Goal: Task Accomplishment & Management: Complete application form

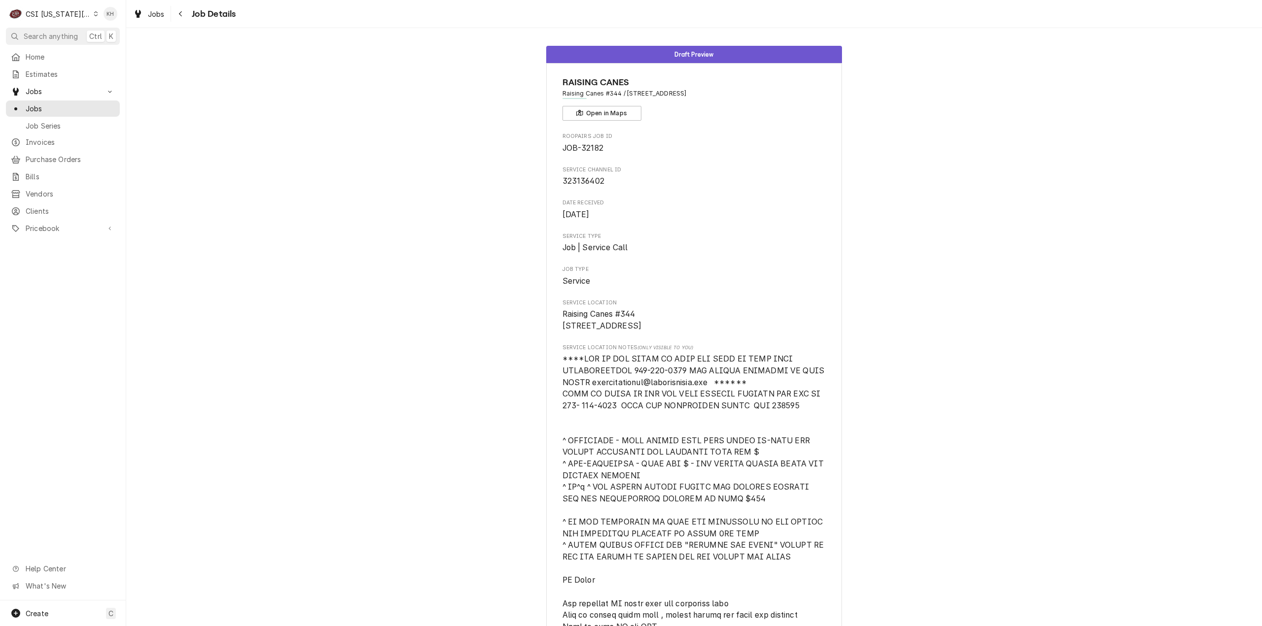
scroll to position [142, 0]
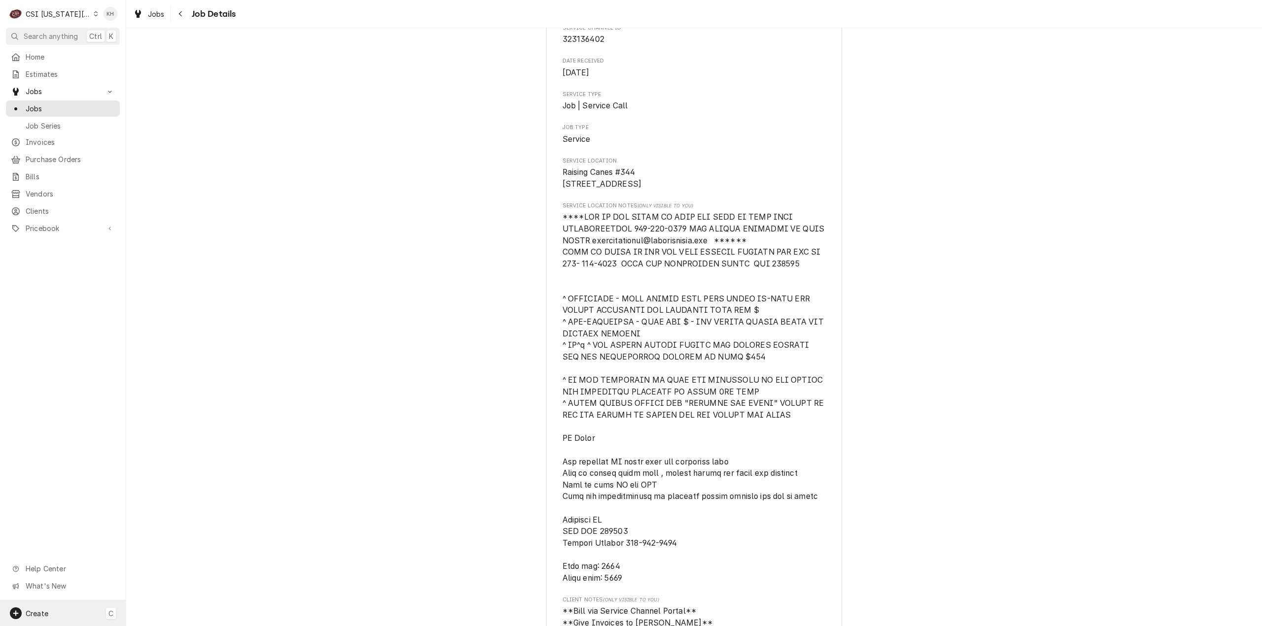
click at [38, 622] on div "Create C" at bounding box center [63, 614] width 126 height 26
click at [175, 512] on div "Job" at bounding box center [184, 512] width 66 height 10
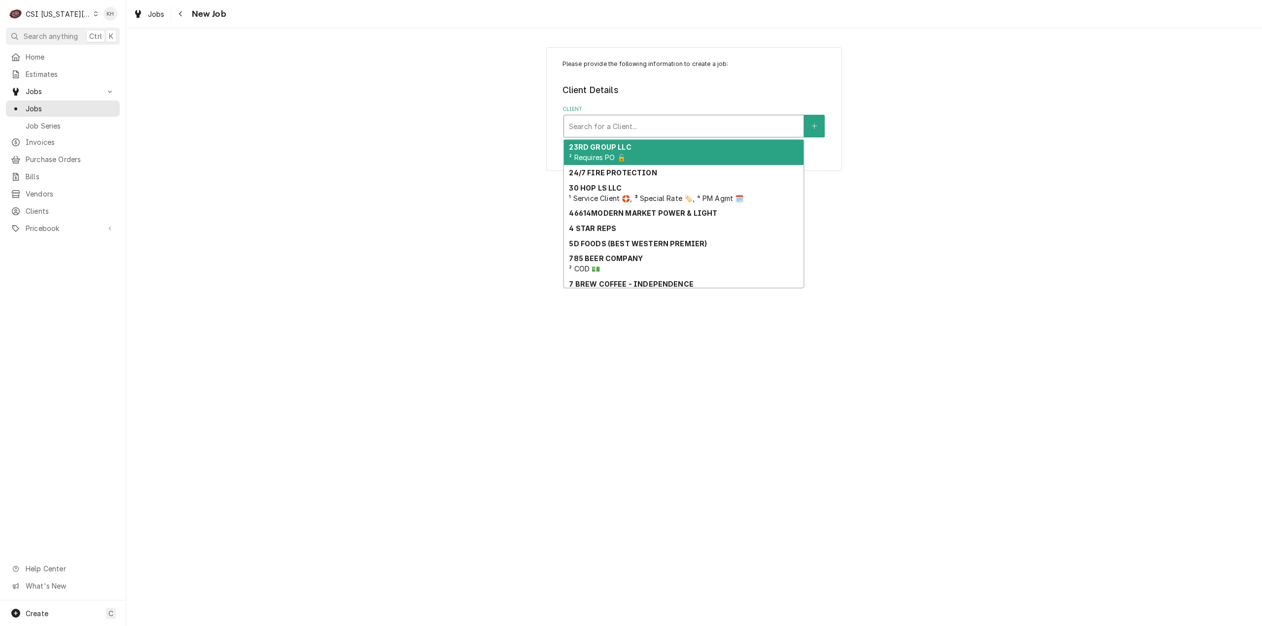
click at [621, 129] on div "Client" at bounding box center [684, 126] width 230 height 18
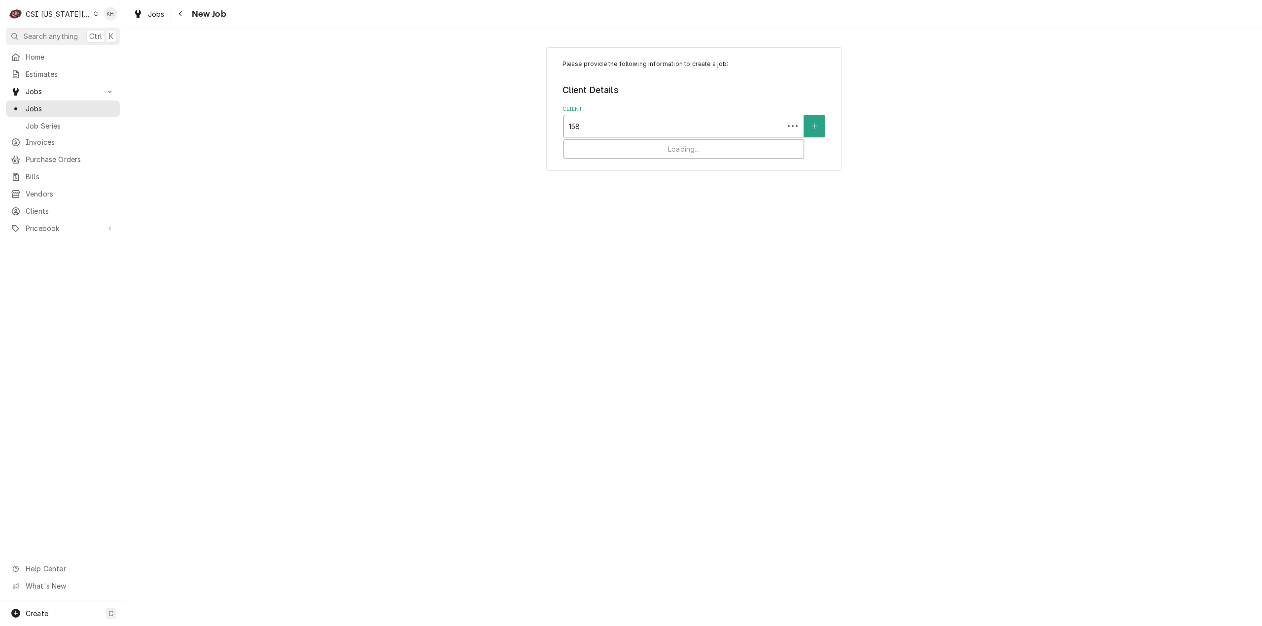
type input "1587"
click at [634, 147] on strong "RATIONAL USA WARRANTY" at bounding box center [618, 147] width 99 height 8
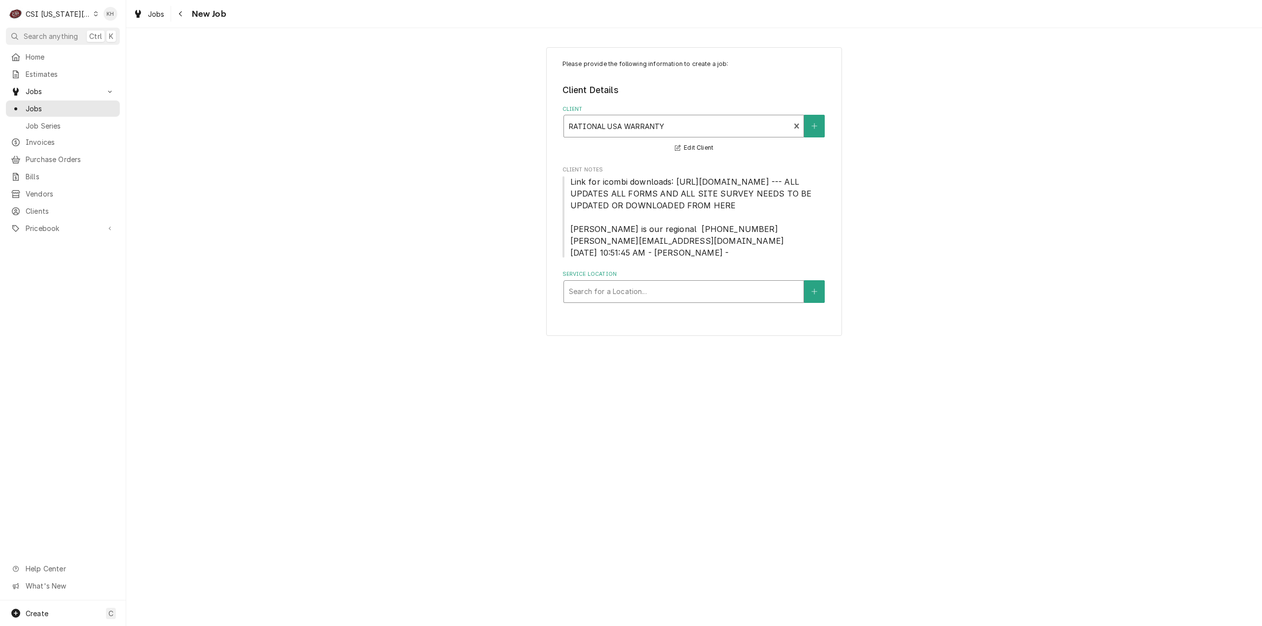
click at [662, 301] on div "Service Location" at bounding box center [684, 292] width 230 height 18
type input "1587"
click at [656, 328] on div "Loews Hotel / 1587 Prime Steakhouse / [STREET_ADDRESS][US_STATE]" at bounding box center [684, 318] width 240 height 26
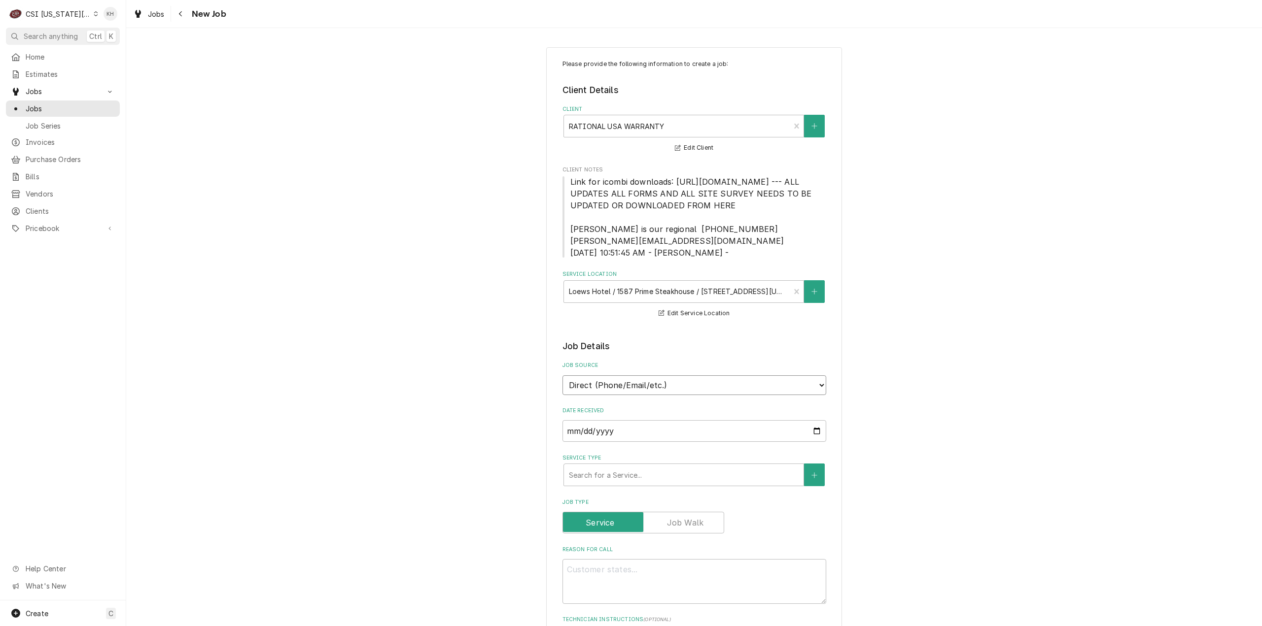
click at [677, 395] on select "Direct (Phone/Email/etc.) Service Channel Corrigo Ecotrak Other" at bounding box center [694, 386] width 264 height 20
select select "100"
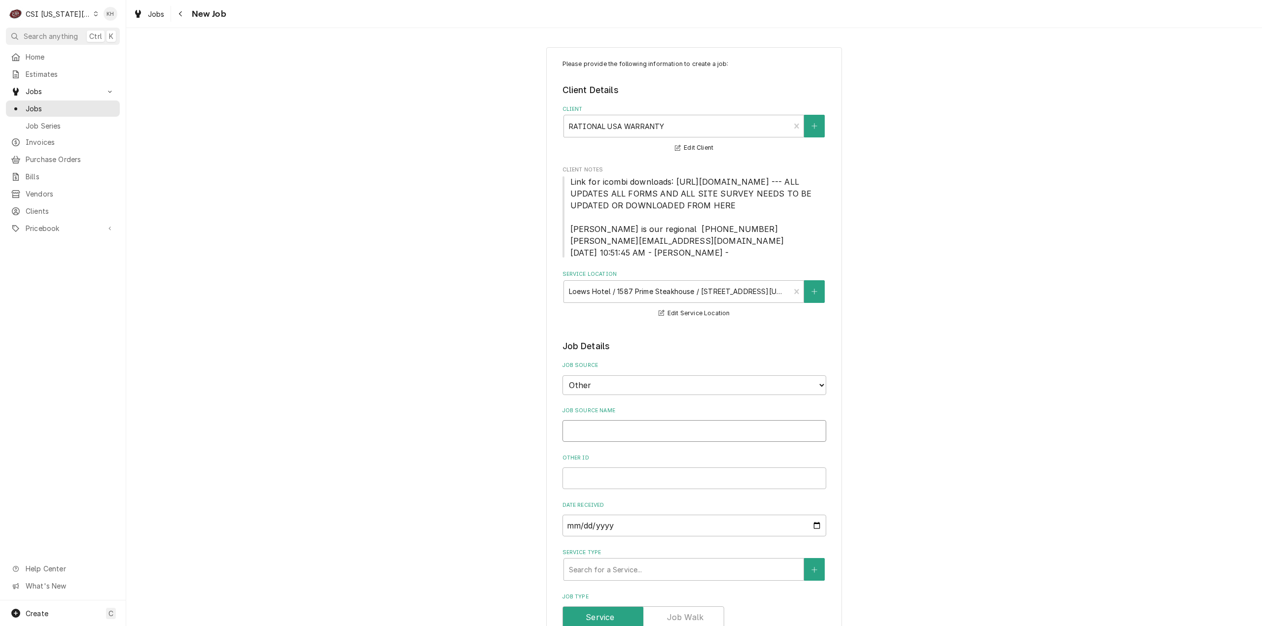
click at [647, 442] on input "Job Source Name" at bounding box center [694, 431] width 264 height 22
type textarea "x"
type input "R"
type textarea "x"
type input "Ra"
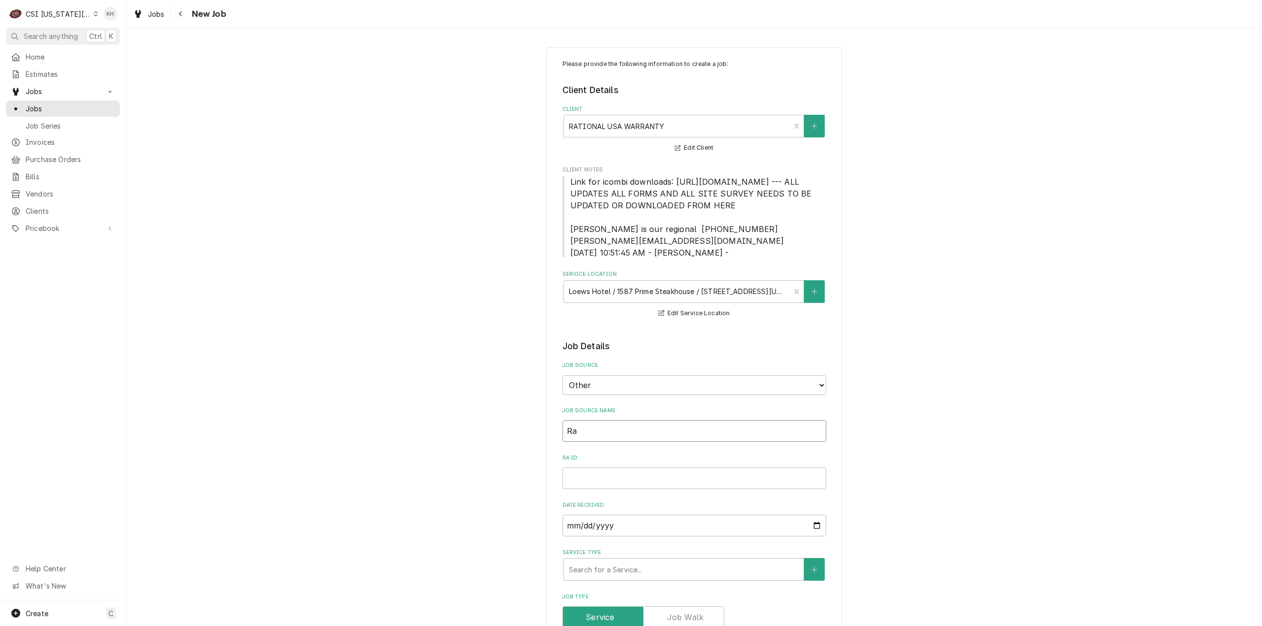
type textarea "x"
type input "Rat"
type textarea "x"
type input "Rati"
type textarea "x"
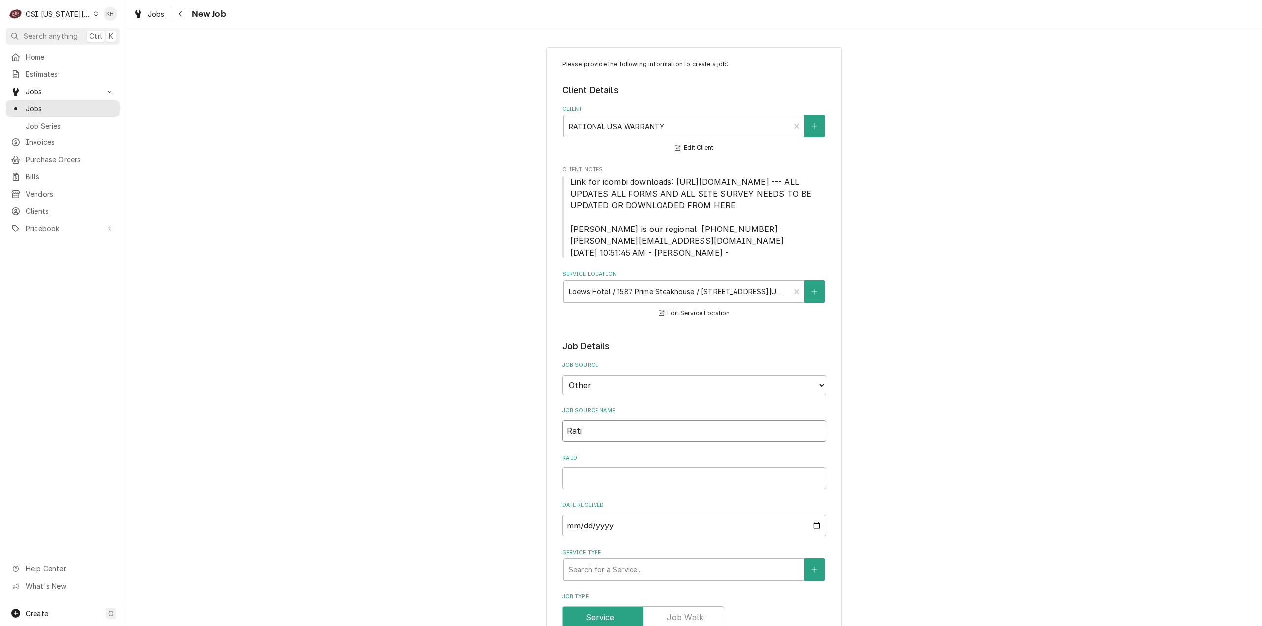
type input "Ratio"
type textarea "x"
type input "Ration"
type textarea "x"
type input "Rationa"
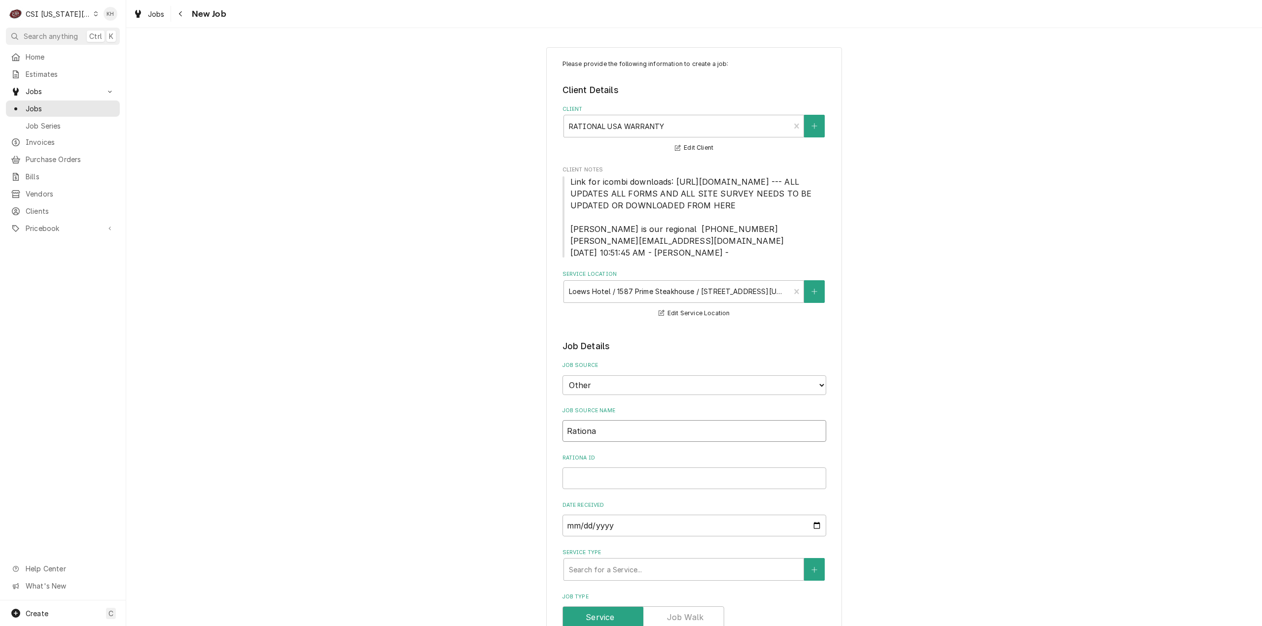
type textarea "x"
type input "Rational"
type textarea "x"
type input "J"
type textarea "x"
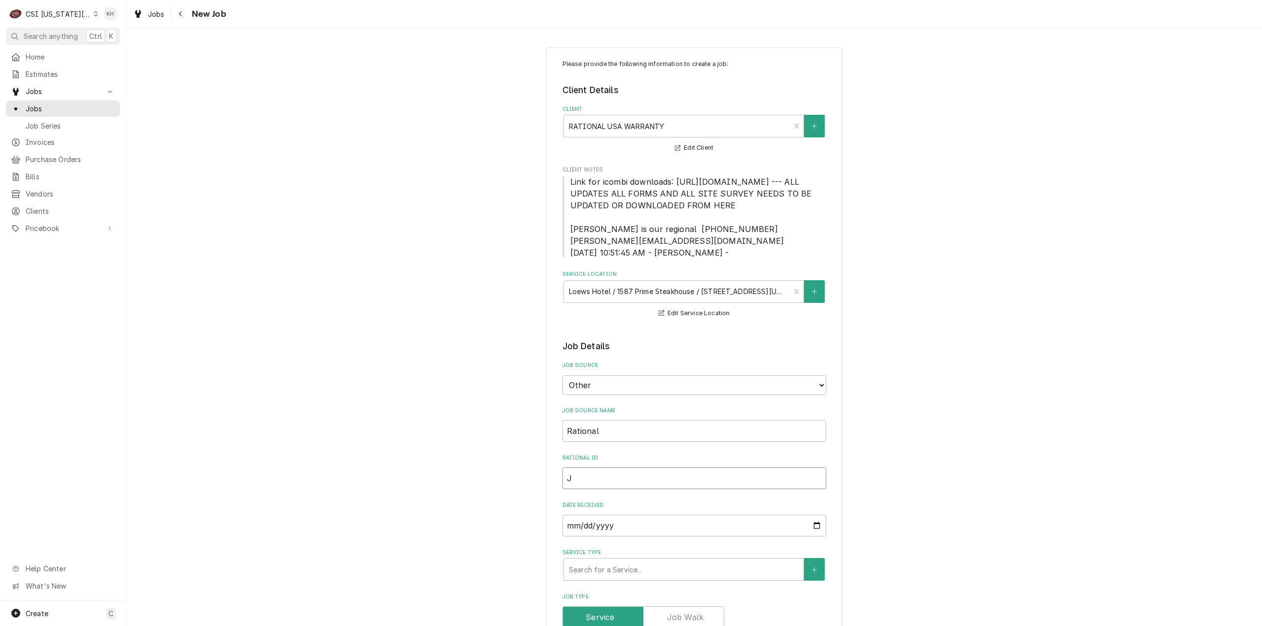
type input "Je"
type textarea "x"
type input "[PERSON_NAME]"
type textarea "x"
type input "Jenn"
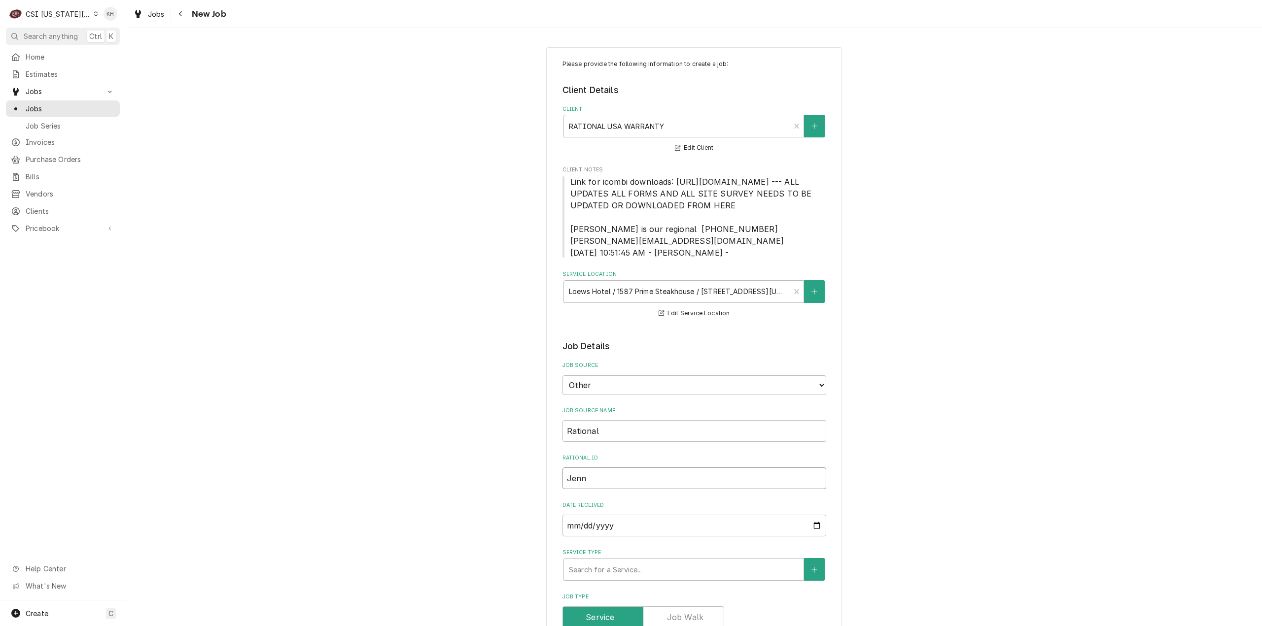
type textarea "x"
type input "Jenni"
type textarea "x"
type input "[PERSON_NAME]"
type textarea "x"
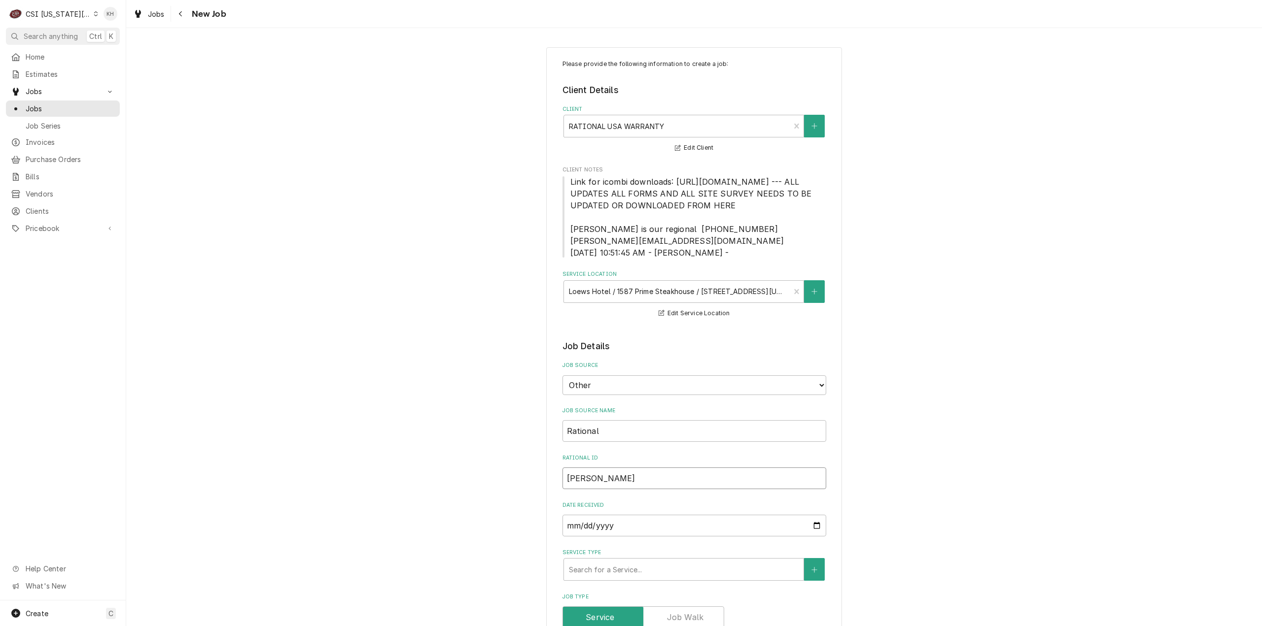
type input "[PERSON_NAME]"
type textarea "x"
type input "[PERSON_NAME]"
type textarea "x"
type input "[PERSON_NAME]"
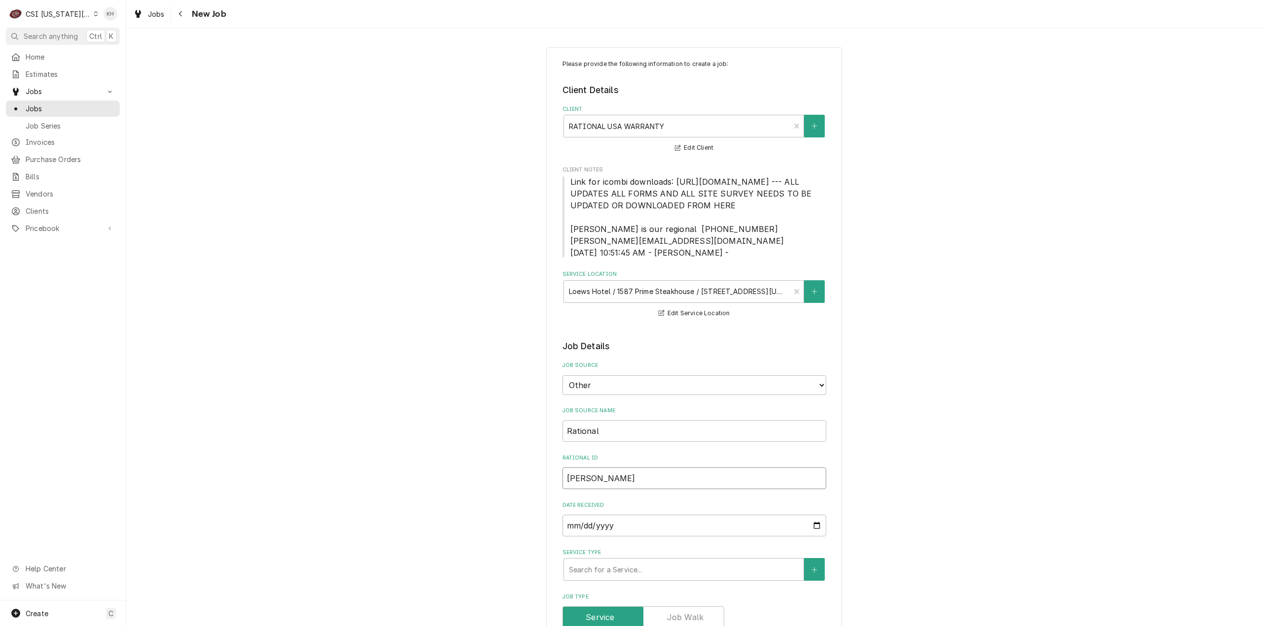
type textarea "x"
type input "[PERSON_NAME]"
type textarea "x"
type input "[PERSON_NAME]"
type textarea "x"
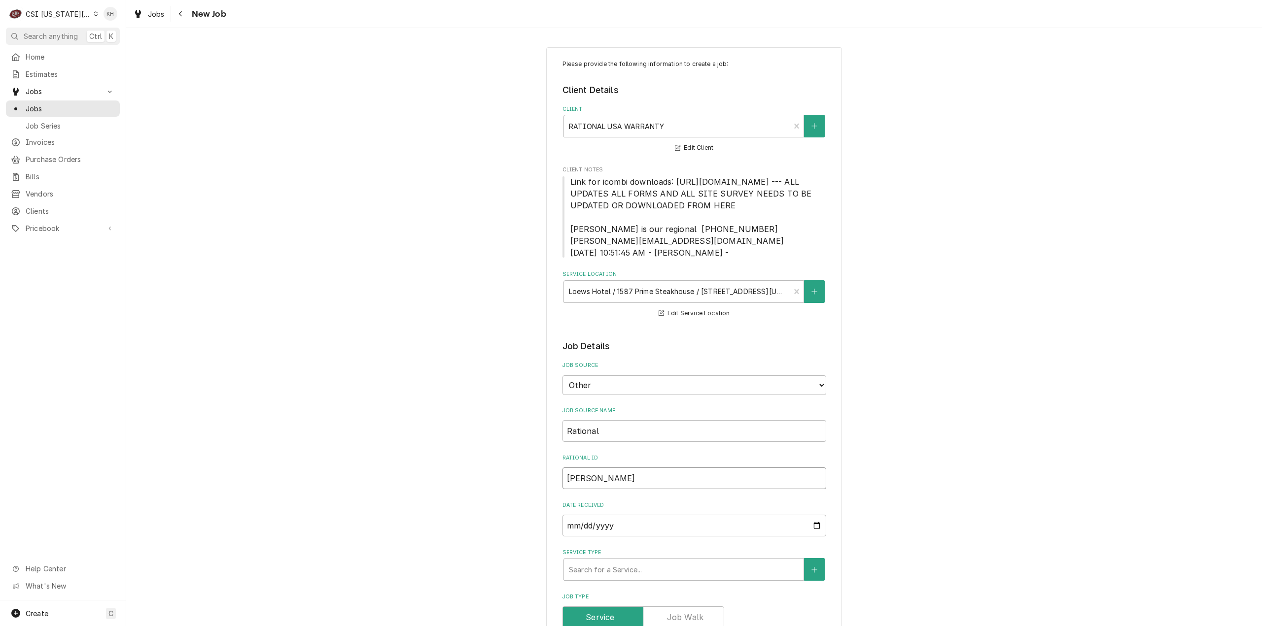
type input "[PERSON_NAME]"
type textarea "x"
type input "[PERSON_NAME]"
type textarea "x"
type input "[PERSON_NAME]"
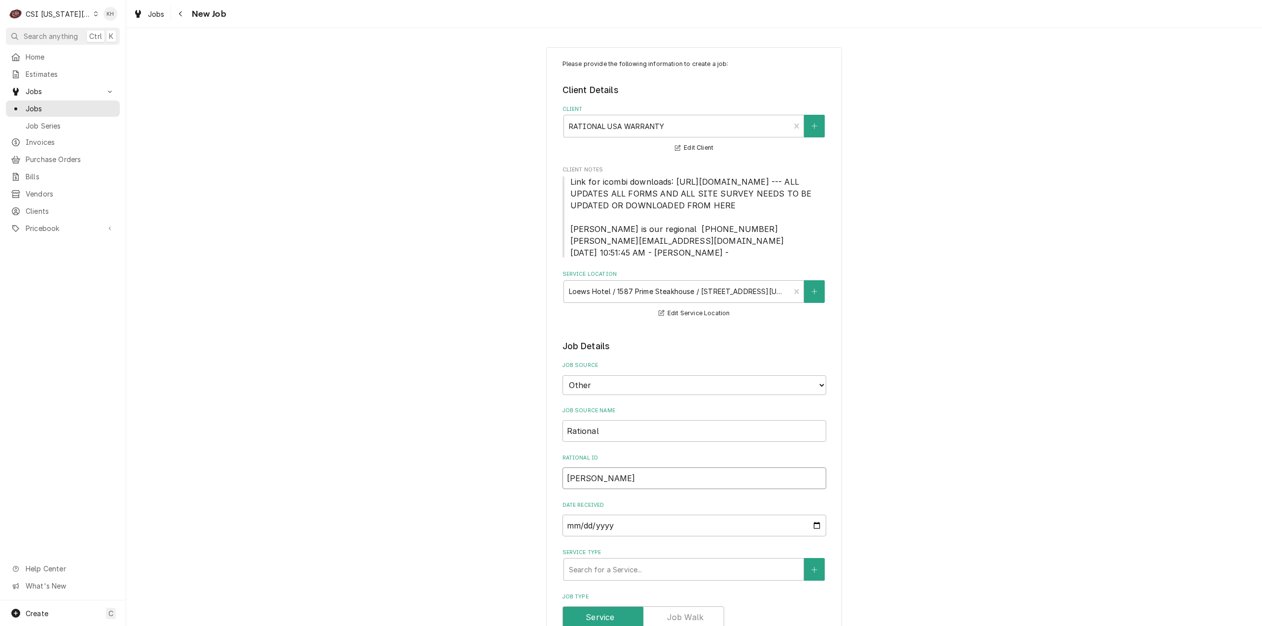
type textarea "x"
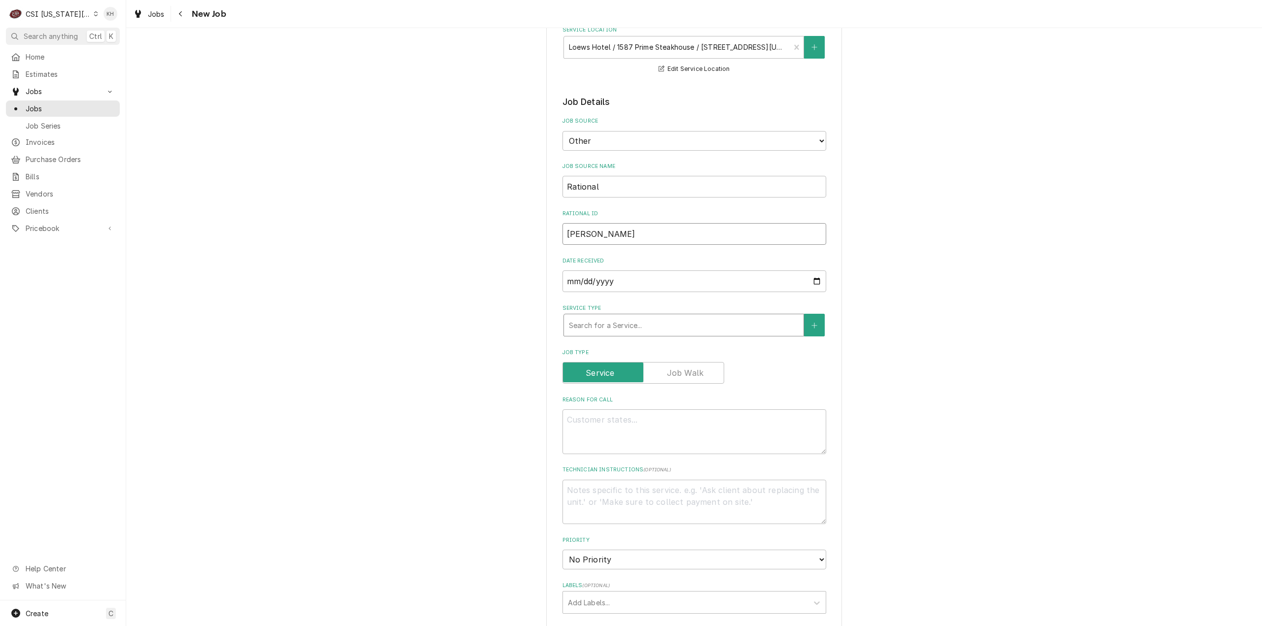
scroll to position [246, 0]
type input "[PERSON_NAME]"
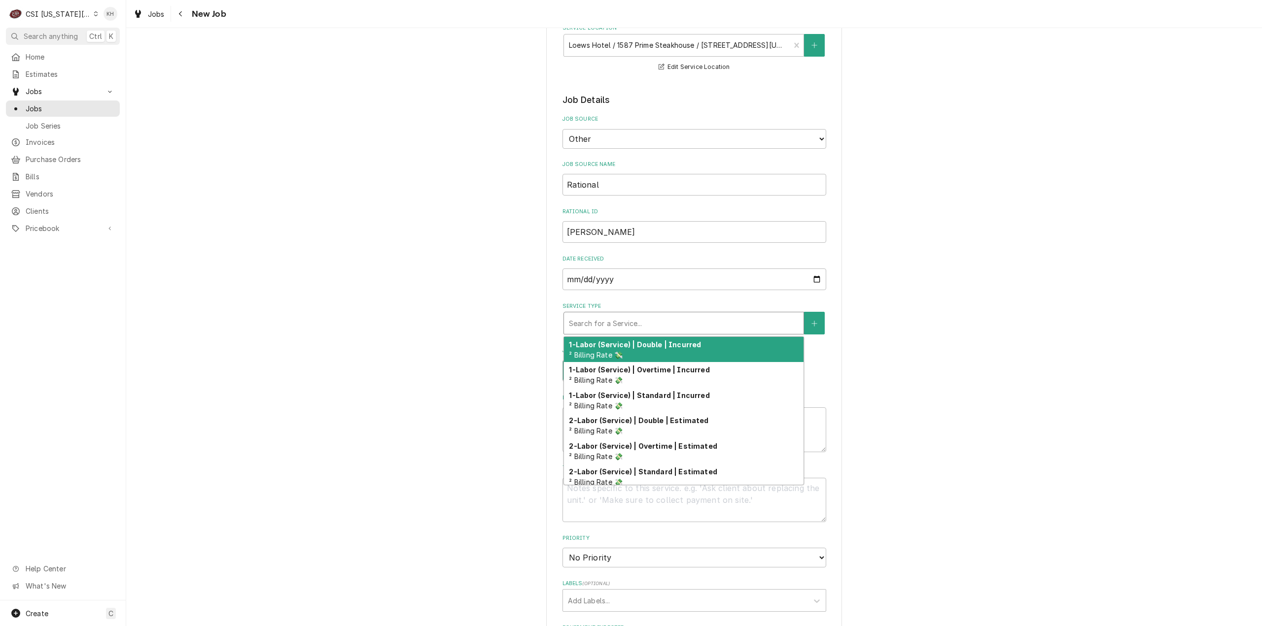
click at [596, 328] on div "Service Type" at bounding box center [684, 323] width 230 height 18
type textarea "x"
type input "i"
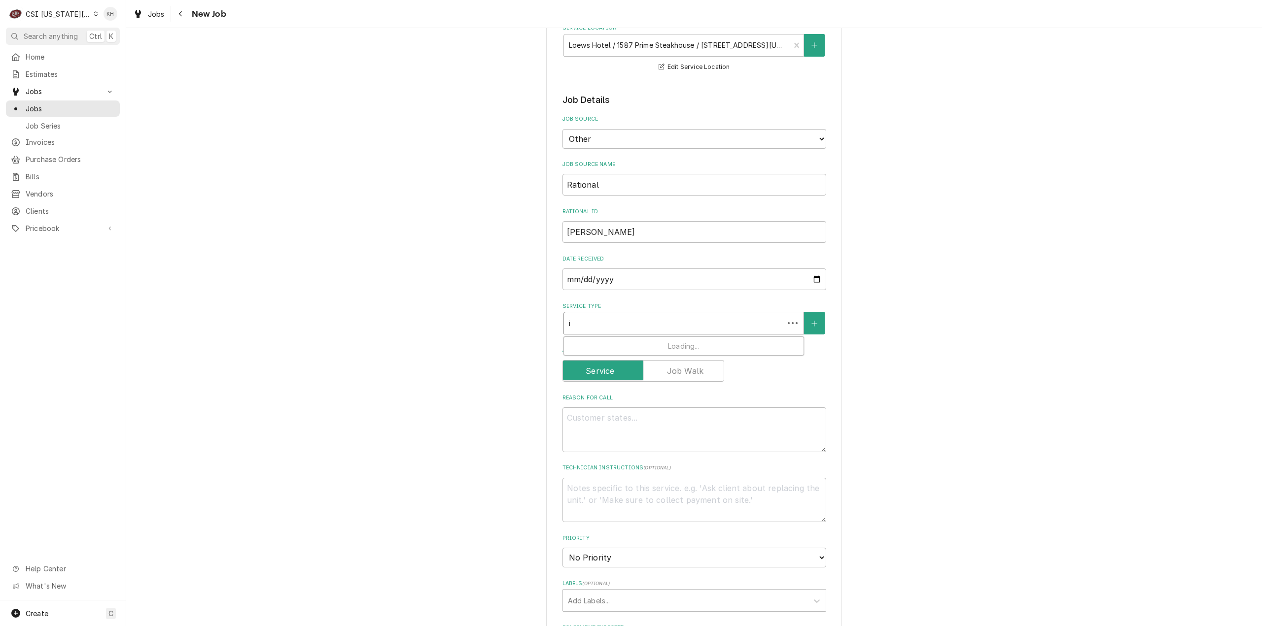
type textarea "x"
type input "ins"
type textarea "x"
type input "inst"
type textarea "x"
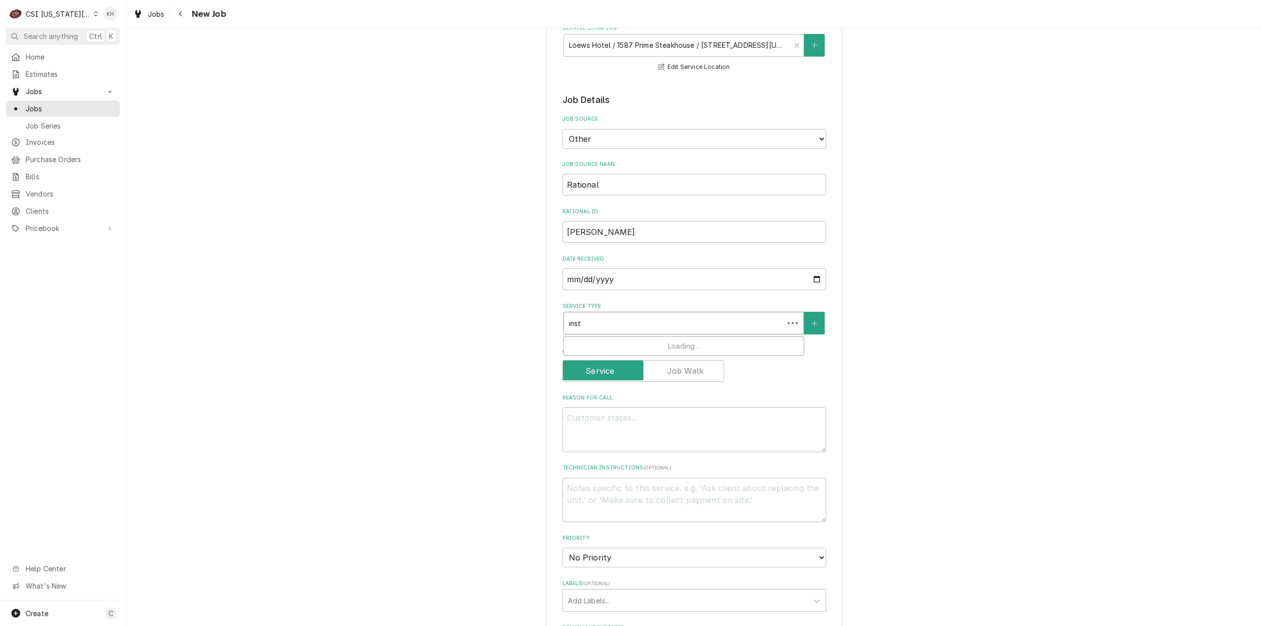
type input "insta"
type textarea "x"
type input "instal"
type textarea "x"
type input "install"
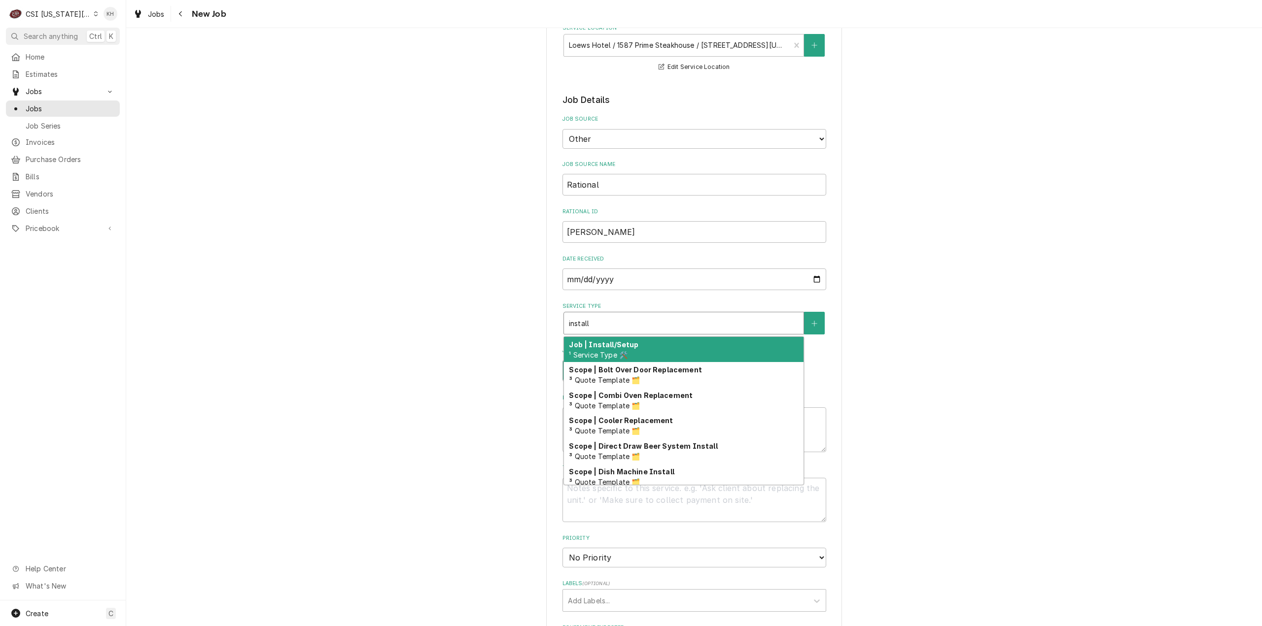
drag, startPoint x: 622, startPoint y: 362, endPoint x: 535, endPoint y: 373, distance: 87.4
click at [576, 363] on div "Job | Install/Setup ¹ Service Type 🛠️" at bounding box center [684, 350] width 240 height 26
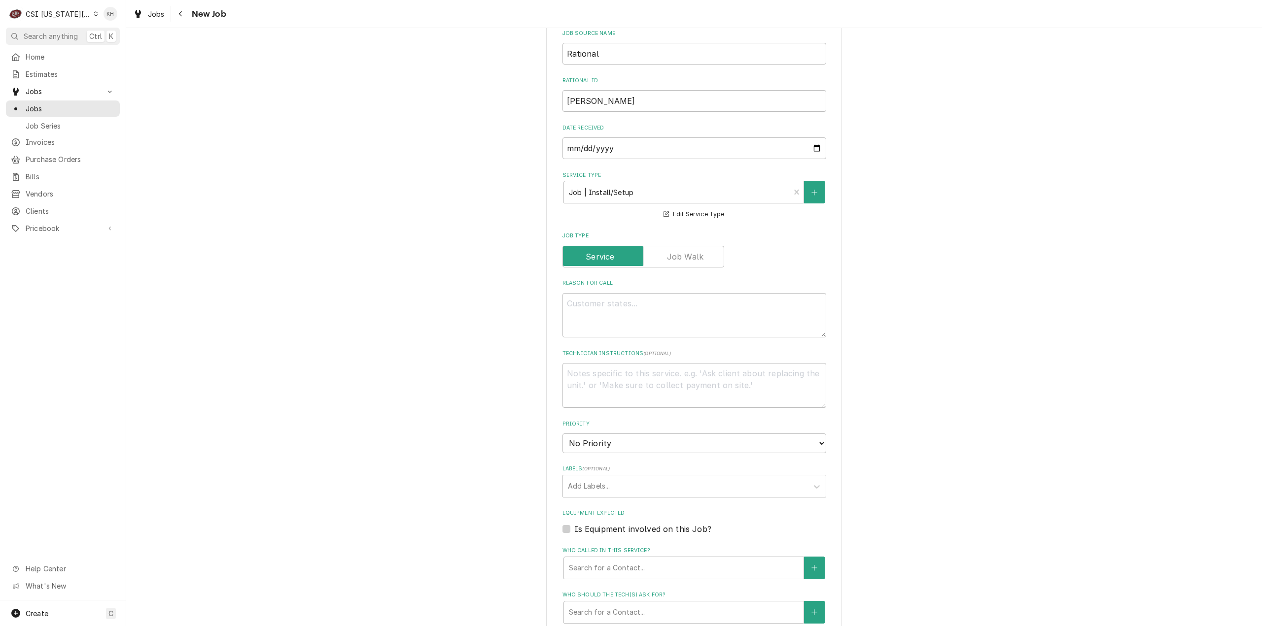
scroll to position [394, 0]
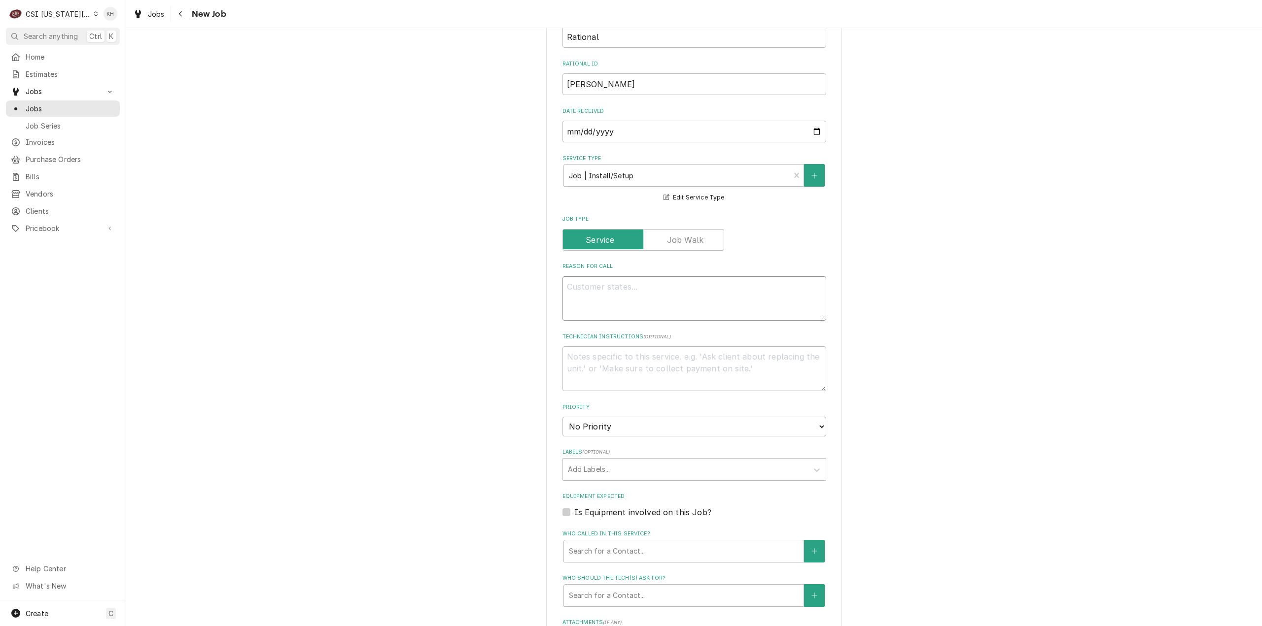
click at [638, 303] on textarea "Reason For Call" at bounding box center [694, 299] width 264 height 45
type textarea "x"
type textarea "I"
type textarea "x"
type textarea "In"
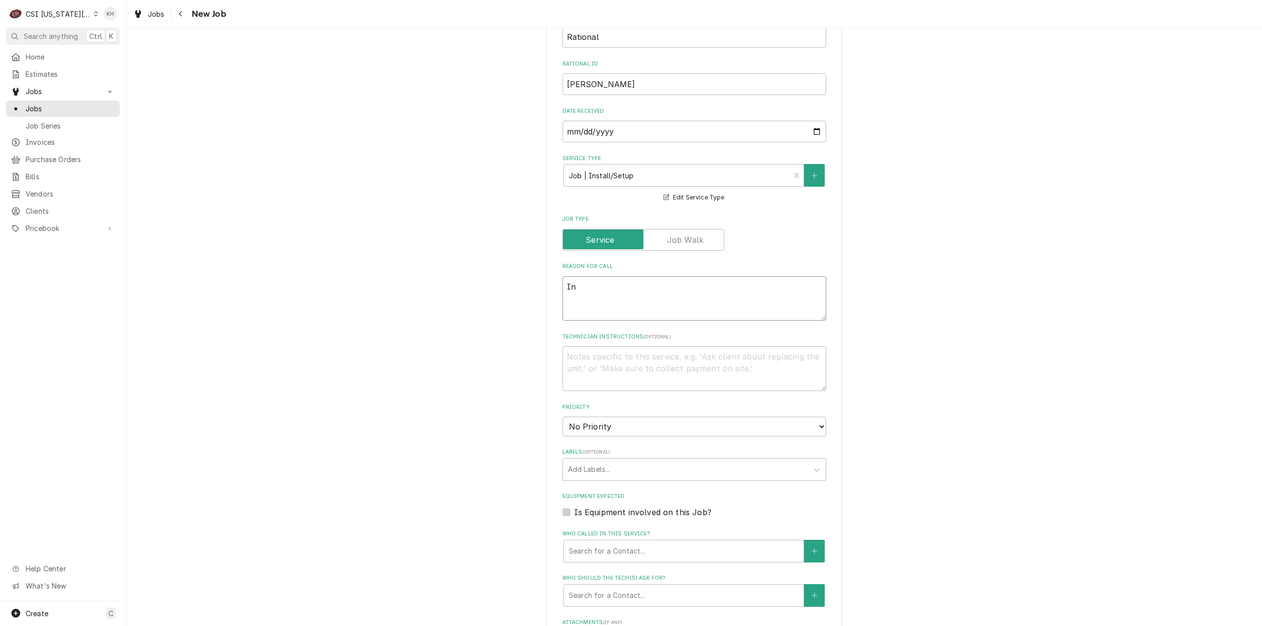
type textarea "x"
type textarea "Ins"
type textarea "x"
type textarea "Inst"
type textarea "x"
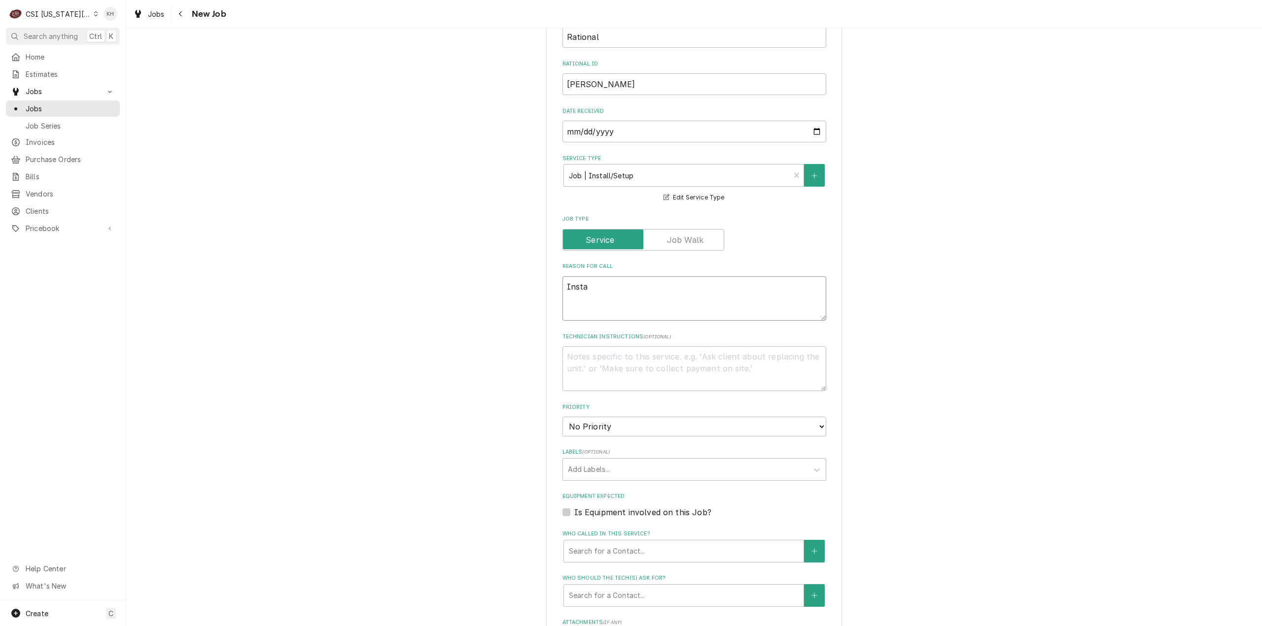
type textarea "Instal"
type textarea "x"
type textarea "Install"
type textarea "x"
type textarea "Install"
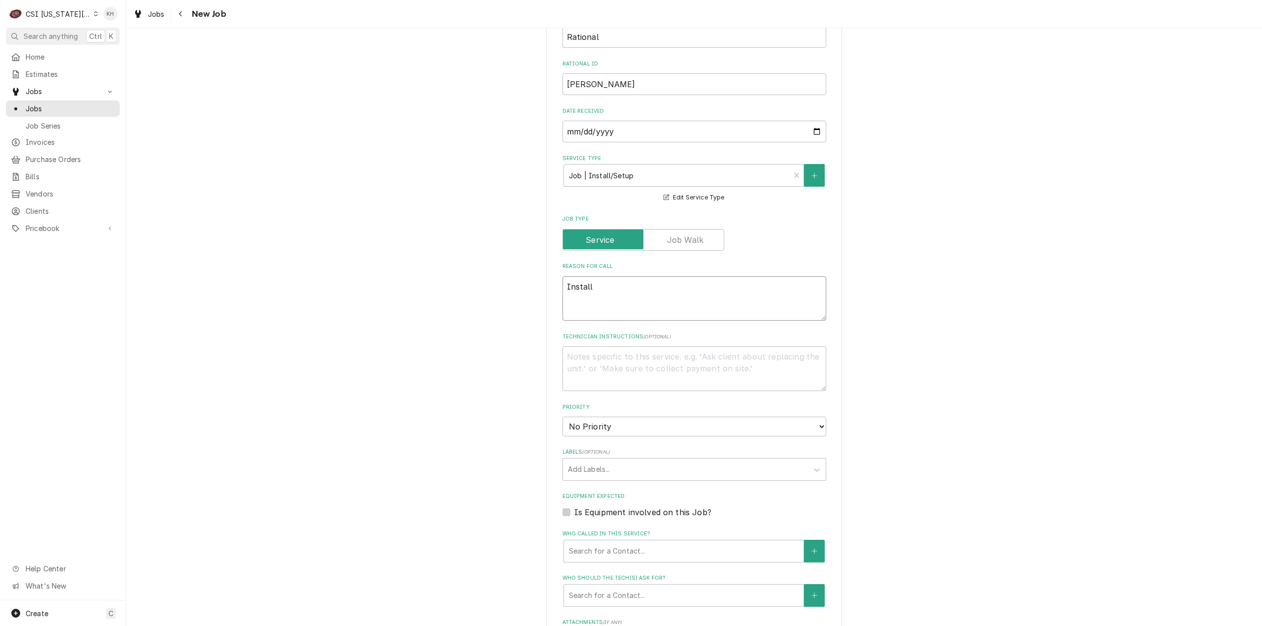
click at [626, 309] on textarea "Install" at bounding box center [694, 299] width 264 height 45
type textarea "x"
type textarea "Install"
type textarea "x"
type textarea "Install S"
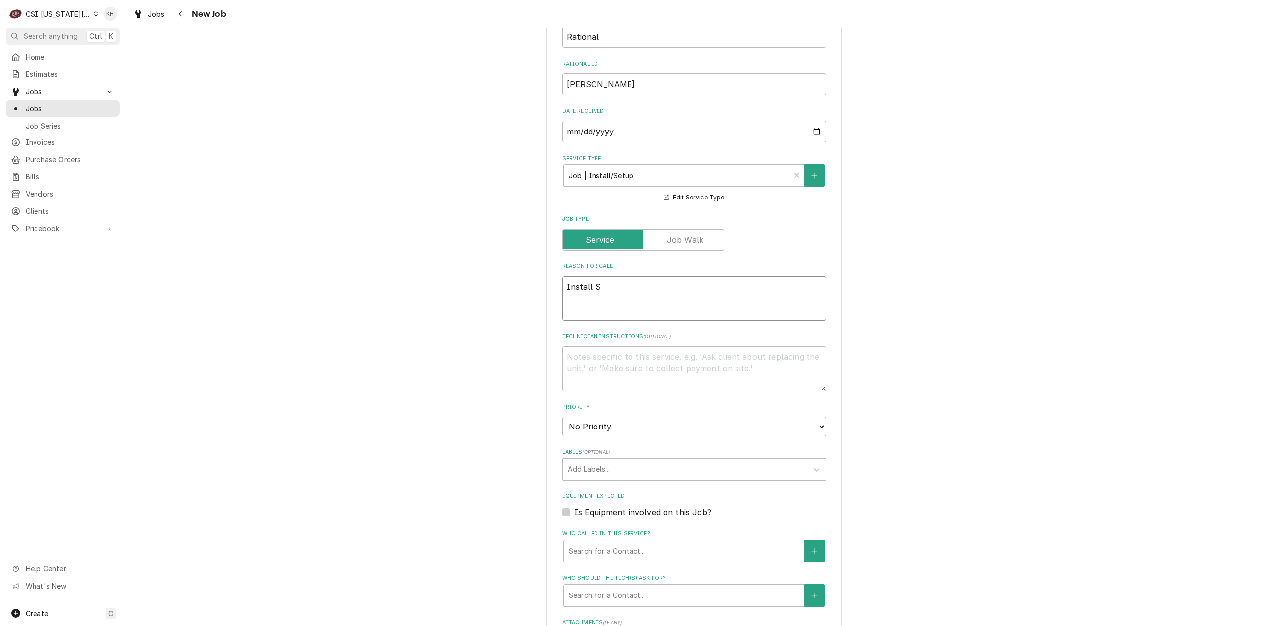
type textarea "x"
type textarea "Install Sm"
type textarea "x"
type textarea "Install Smo"
type textarea "x"
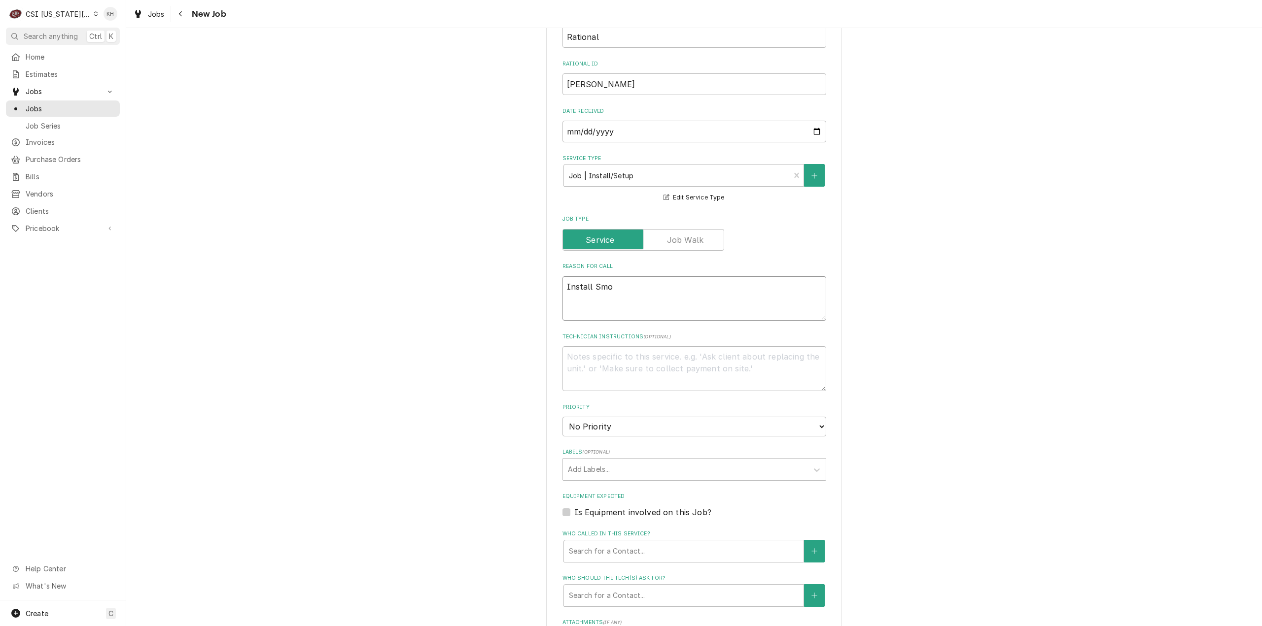
type textarea "Install Smok"
type textarea "x"
type textarea "Install Smoke"
type textarea "x"
type textarea "Install Smoker"
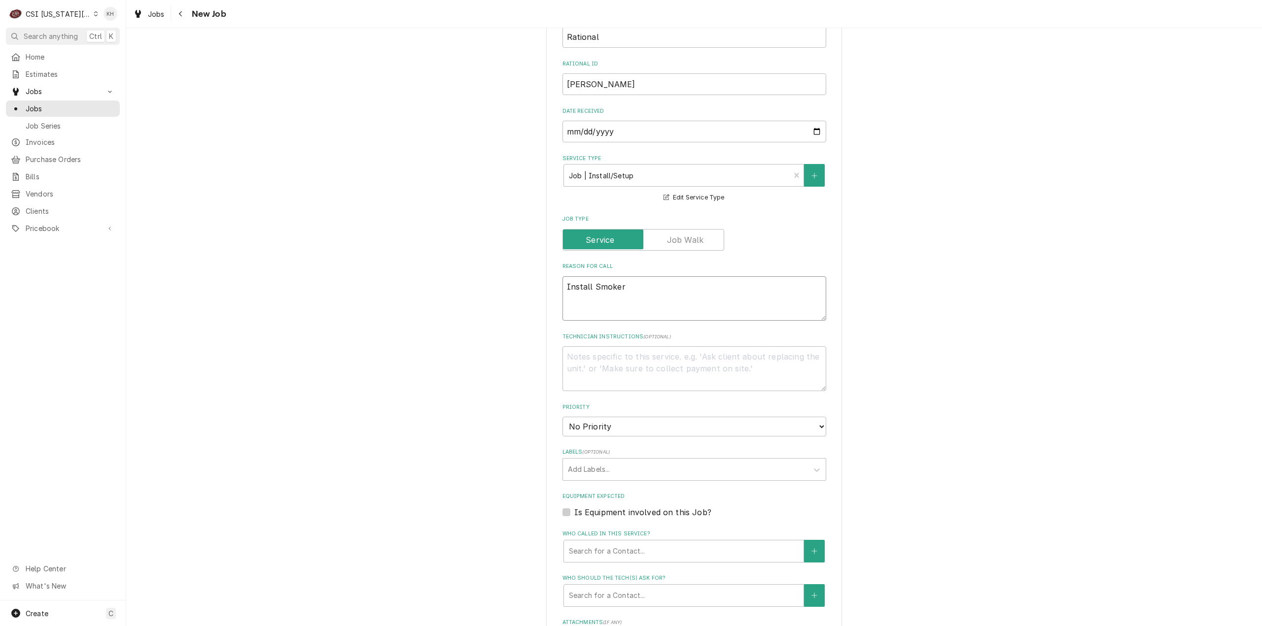
click at [592, 297] on textarea "Install Smoker" at bounding box center [694, 299] width 264 height 45
type textarea "x"
type textarea "Install VSmoker"
type textarea "x"
type textarea "Install VaSmoker"
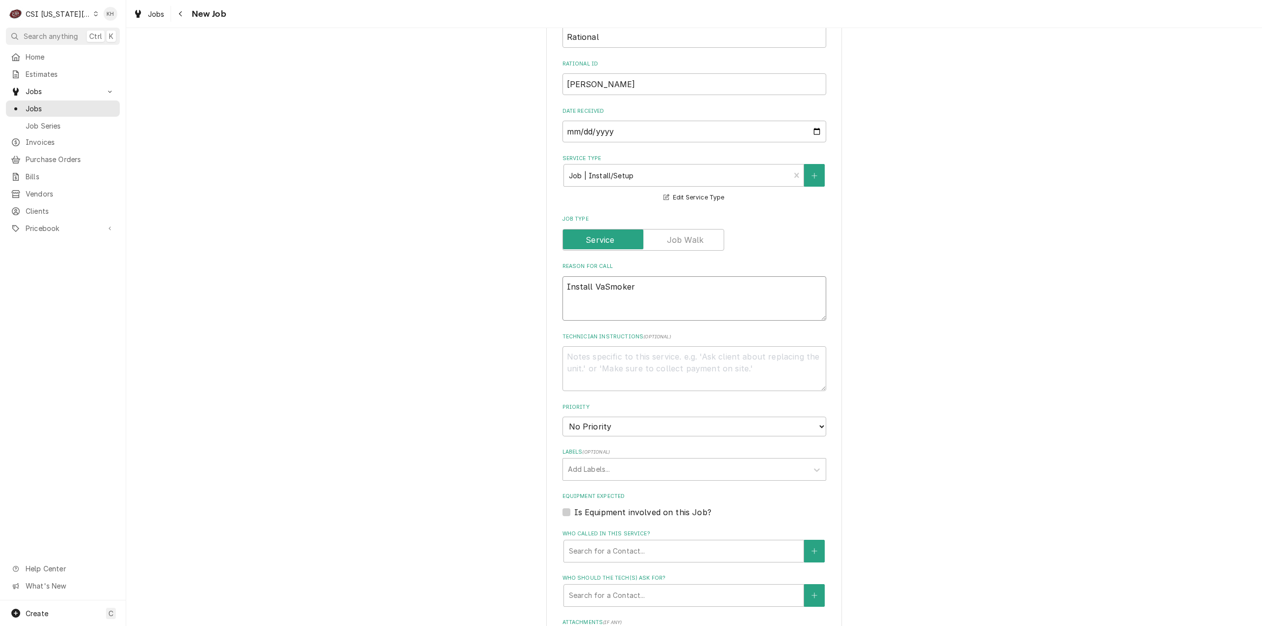
type textarea "x"
type textarea "Install VarSmoker"
type textarea "x"
type textarea "Install VariSmoker"
type textarea "x"
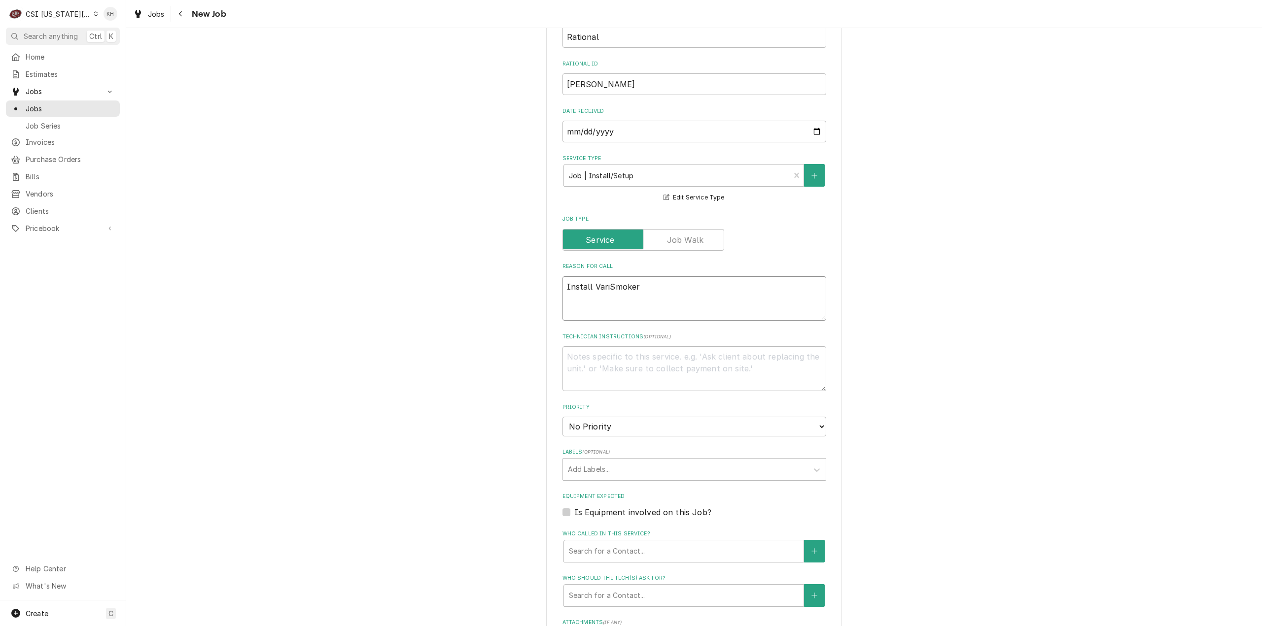
type textarea "Install VarioSmoker"
type textarea "x"
type textarea "Install VarioSmoker"
drag, startPoint x: 695, startPoint y: 434, endPoint x: 687, endPoint y: 438, distance: 9.7
click at [695, 434] on select "No Priority Urgent High Medium Low" at bounding box center [694, 427] width 264 height 20
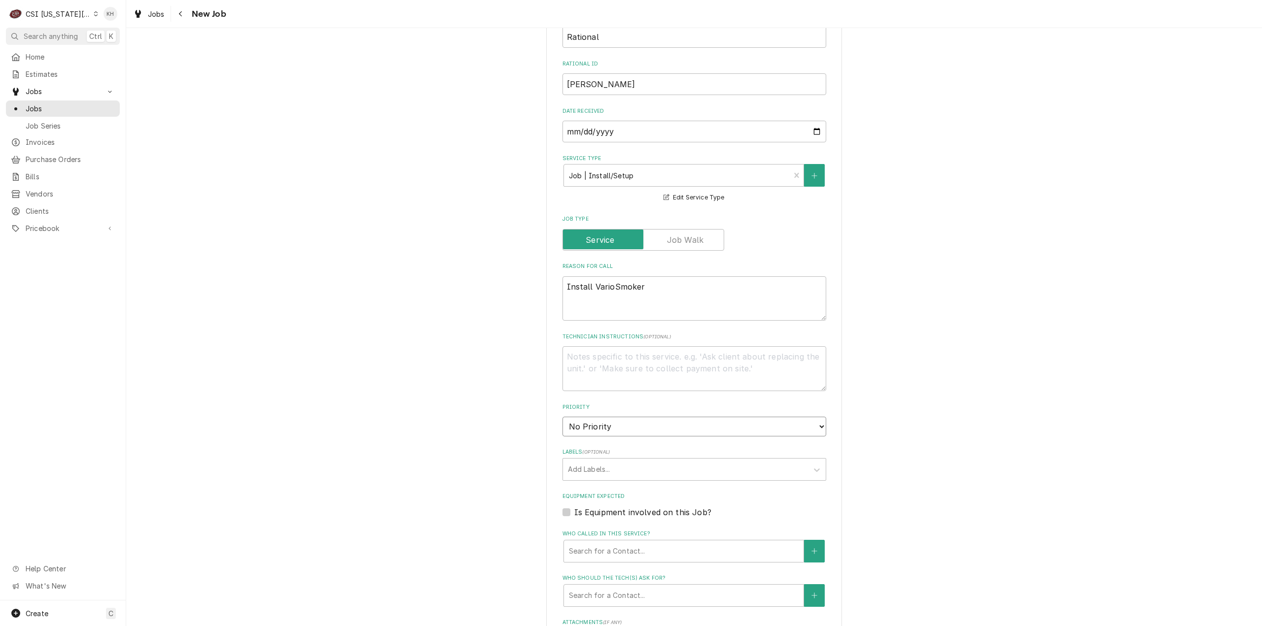
select select "4"
click at [562, 429] on select "No Priority Urgent High Medium Low" at bounding box center [694, 427] width 264 height 20
click at [611, 478] on div "Labels" at bounding box center [685, 470] width 235 height 18
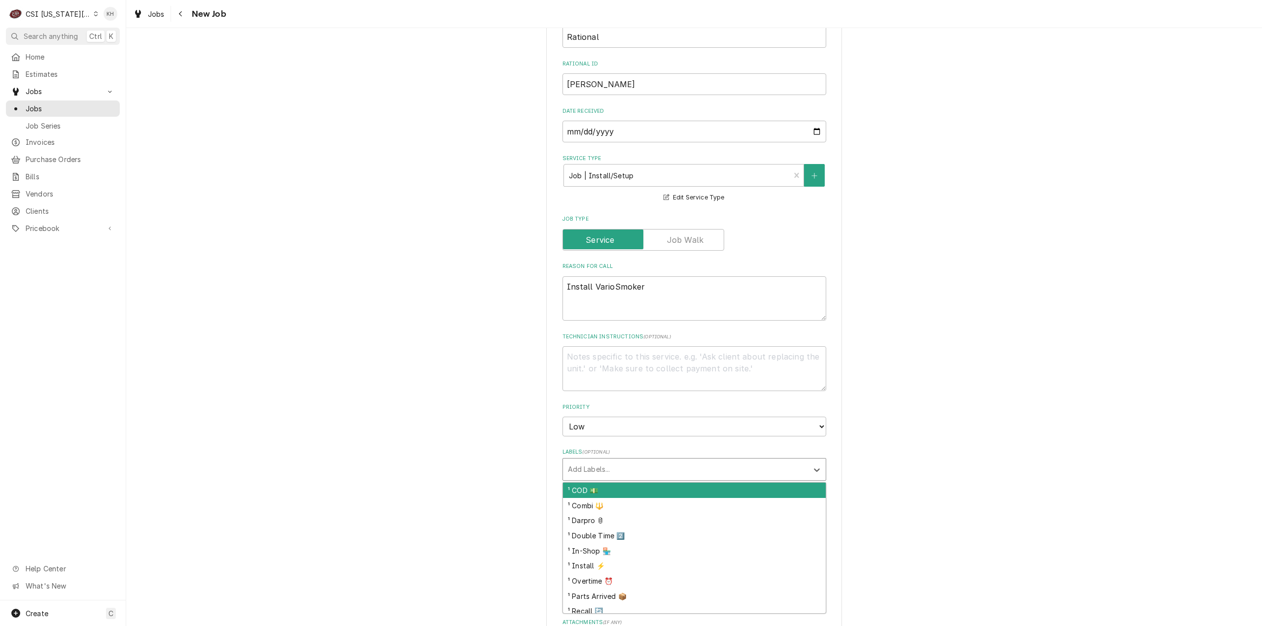
type textarea "x"
type input "install"
type textarea "x"
type input "co"
type textarea "x"
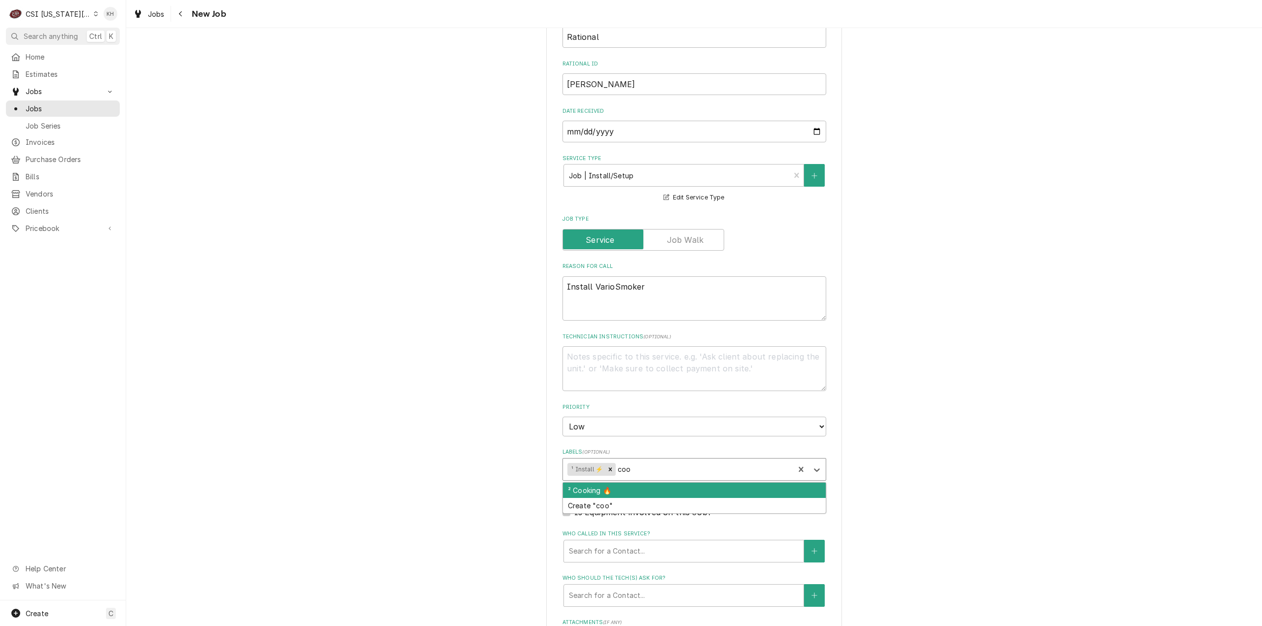
type input "cook"
type textarea "x"
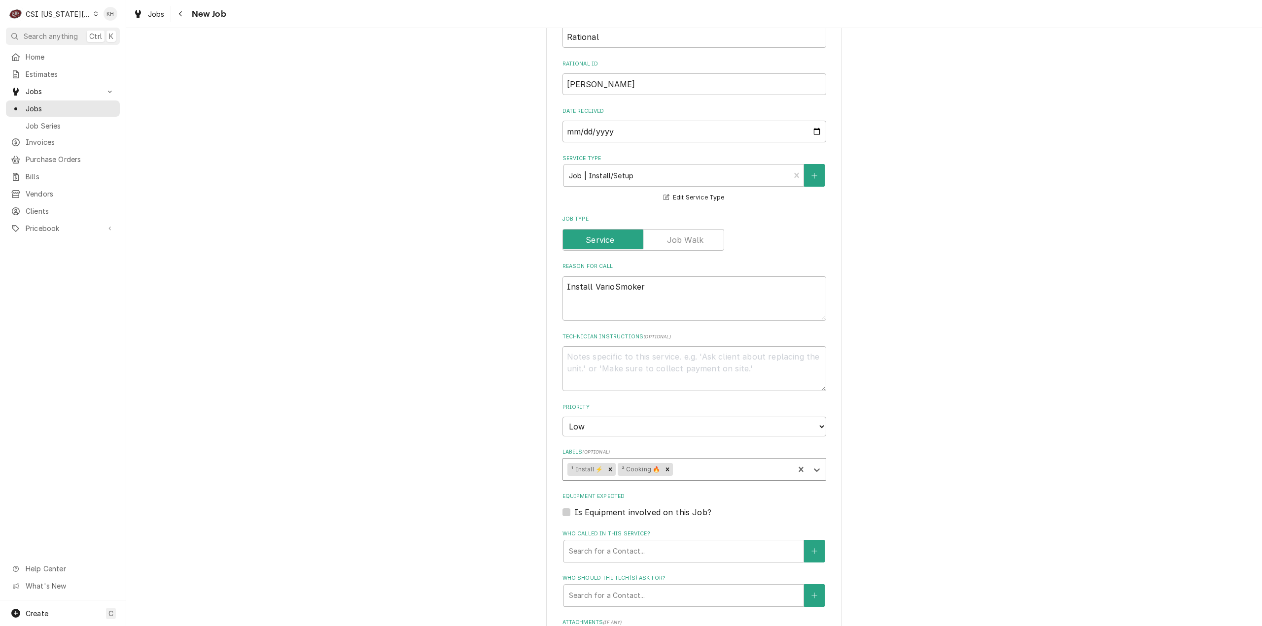
type textarea "x"
click at [574, 519] on label "Is Equipment involved on this Job?" at bounding box center [642, 513] width 137 height 12
click at [574, 526] on input "Equipment Expected" at bounding box center [706, 518] width 264 height 22
checkbox input "true"
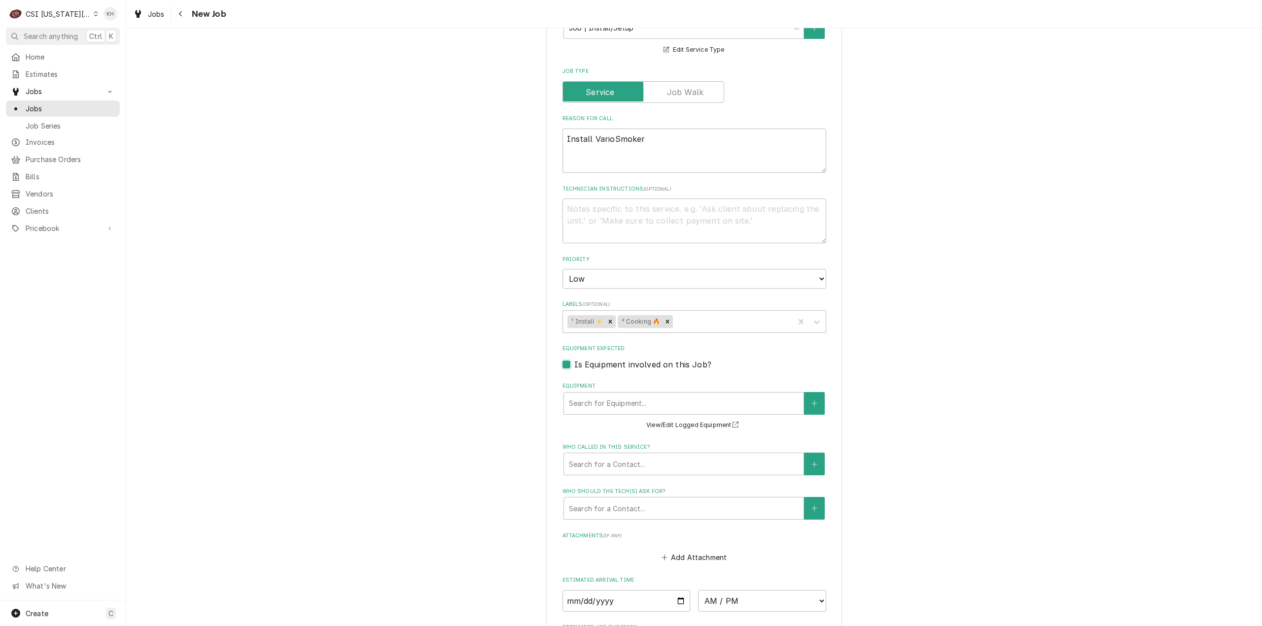
type textarea "x"
click at [808, 409] on button "Equipment" at bounding box center [814, 403] width 21 height 23
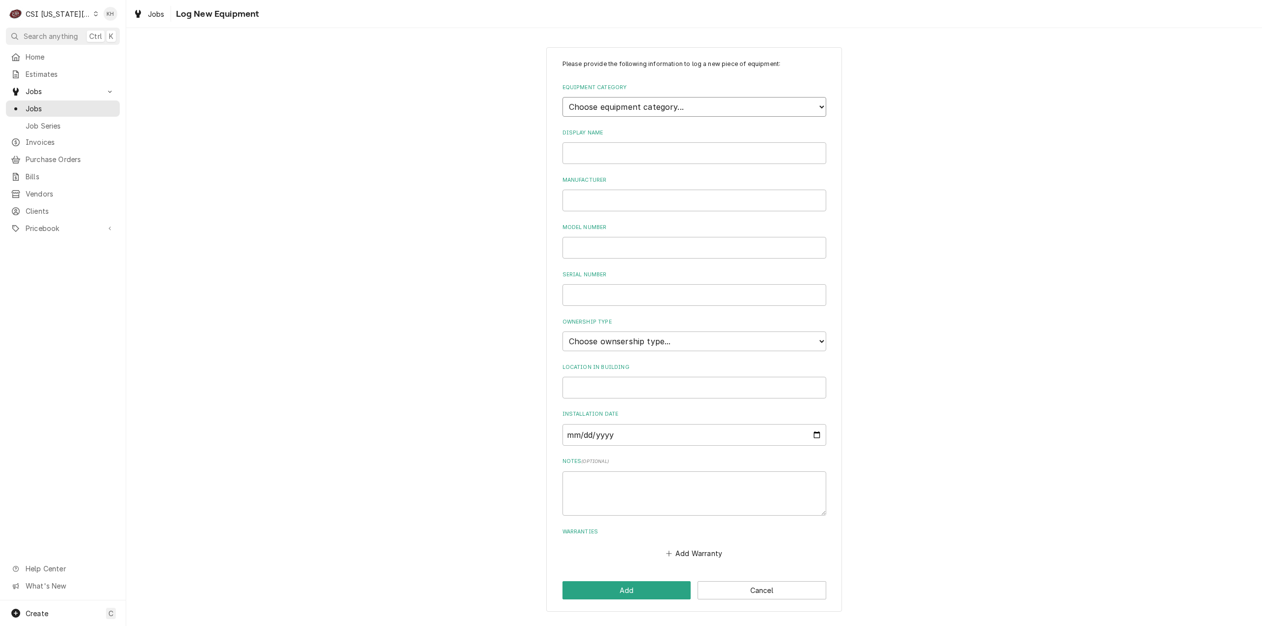
click at [670, 106] on select "Choose equipment category... Cooking Equipment Fryers Ice Machines Ovens and Ra…" at bounding box center [694, 107] width 264 height 20
select select "1"
click at [562, 97] on select "Choose equipment category... Cooking Equipment Fryers Ice Machines Ovens and Ra…" at bounding box center [694, 107] width 264 height 20
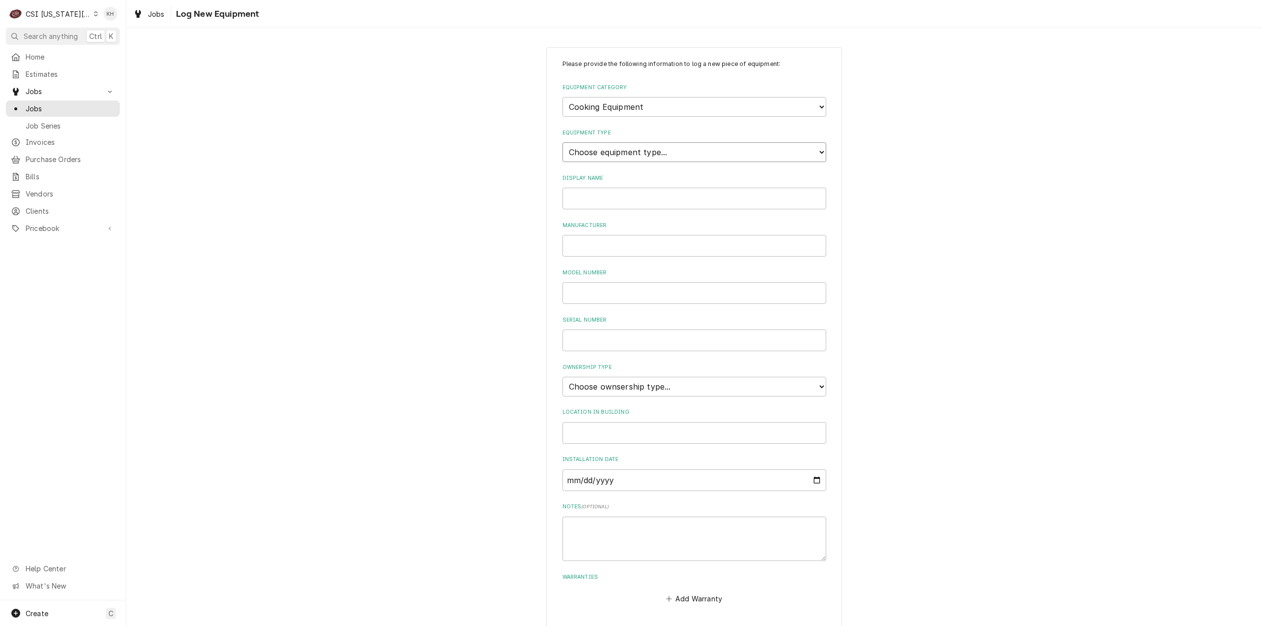
click at [650, 155] on select "Choose equipment type... Broiler Charbroiler Commercial Microwave Commercial To…" at bounding box center [694, 152] width 264 height 20
drag, startPoint x: 454, startPoint y: 200, endPoint x: 488, endPoint y: 193, distance: 34.7
click at [455, 200] on div "Please provide the following information to log a new piece of equipment: Equip…" at bounding box center [694, 352] width 1136 height 628
click at [616, 194] on input "Display Name" at bounding box center [694, 199] width 264 height 22
type input "VarioSmoker"
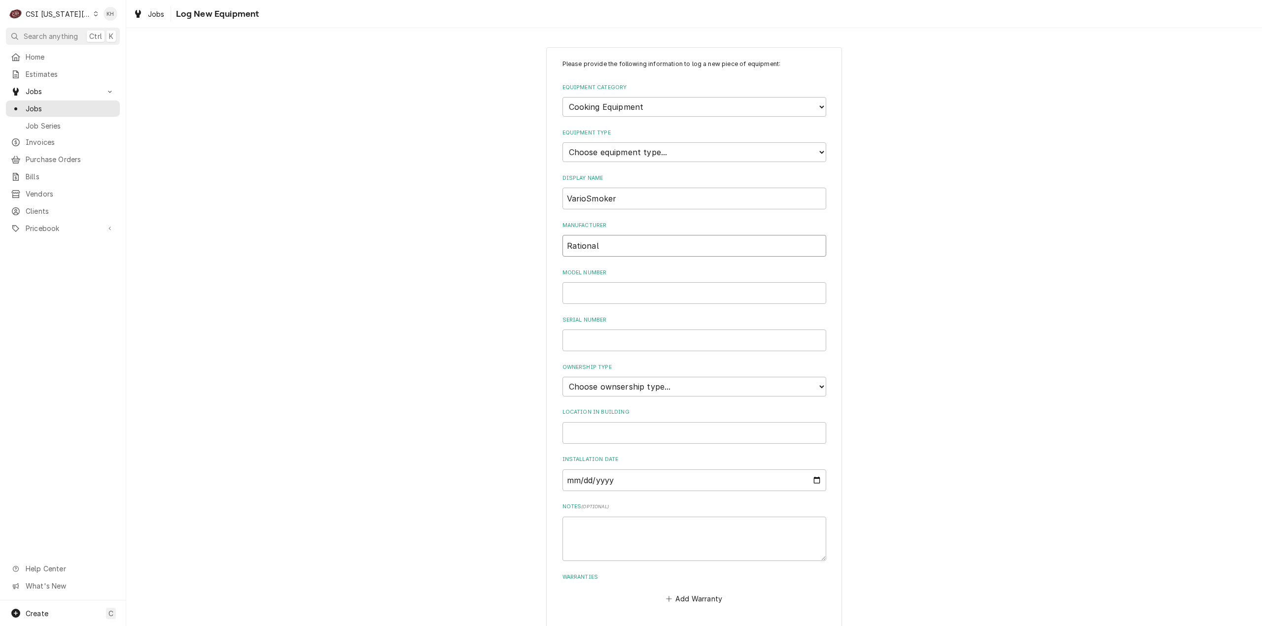
type input "Rational"
paste input "E62SJ24113181689"
type input "E62SJ24113181689"
drag, startPoint x: 657, startPoint y: 385, endPoint x: 654, endPoint y: 393, distance: 9.1
click at [657, 387] on select "Choose ownsership type... Unknown Owned Leased Rented" at bounding box center [694, 387] width 264 height 20
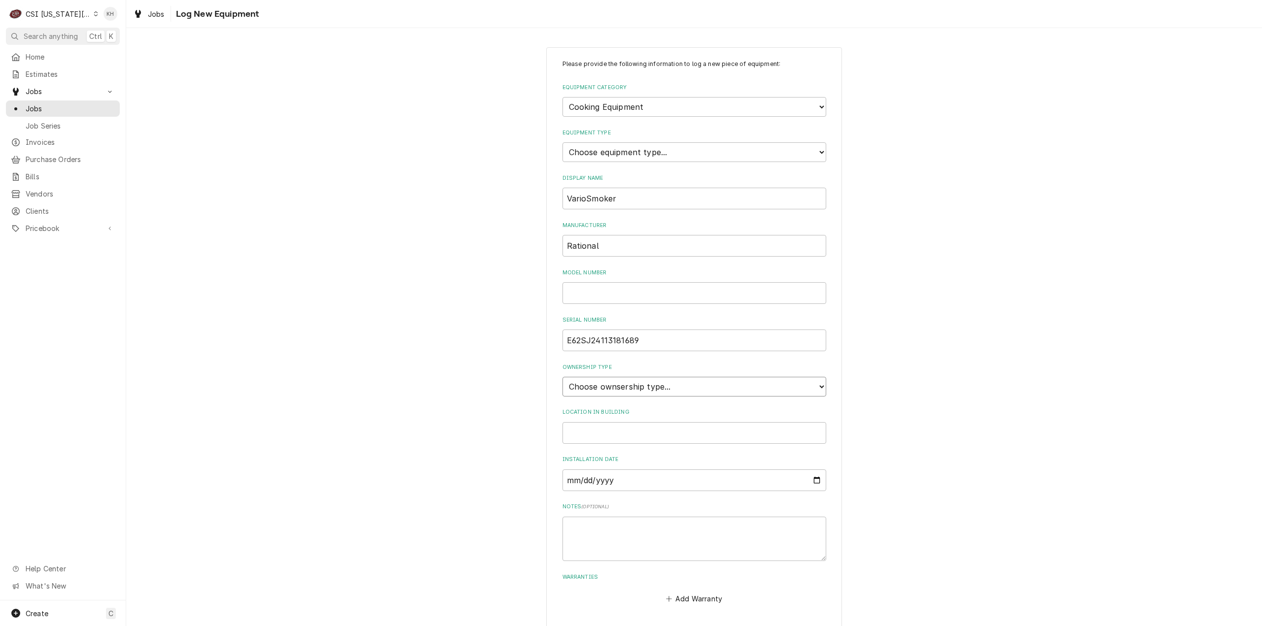
select select "1"
click at [562, 377] on select "Choose ownsership type... Unknown Owned Leased Rented" at bounding box center [694, 387] width 264 height 20
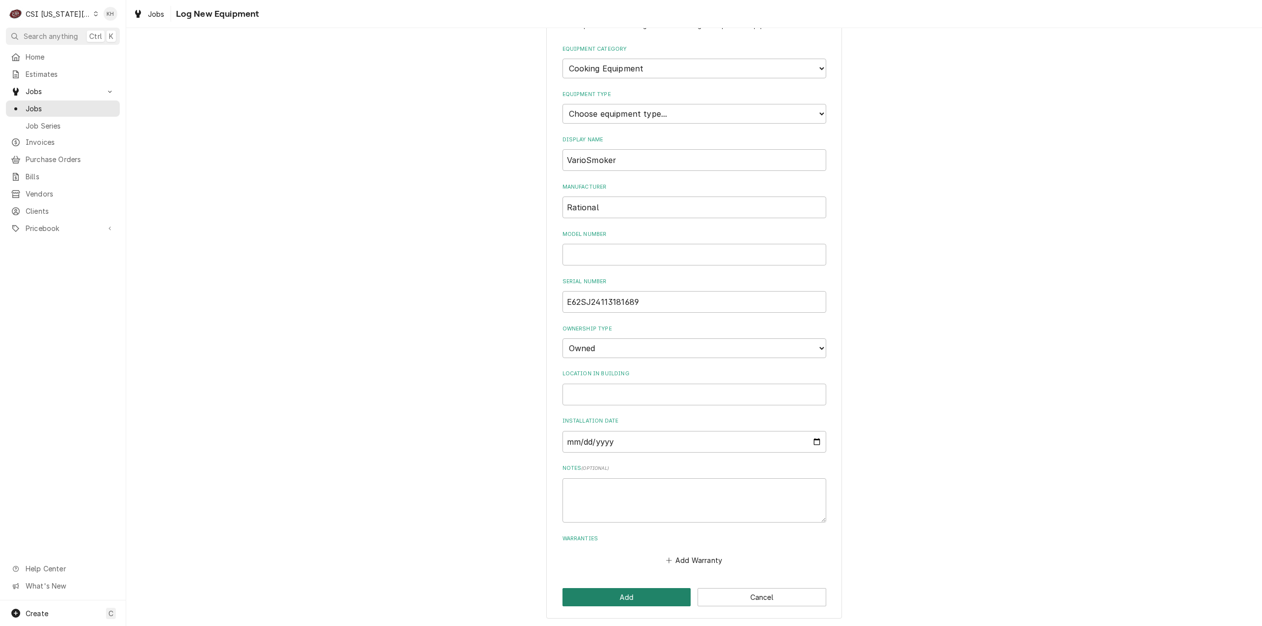
click at [623, 591] on button "Add" at bounding box center [626, 597] width 129 height 18
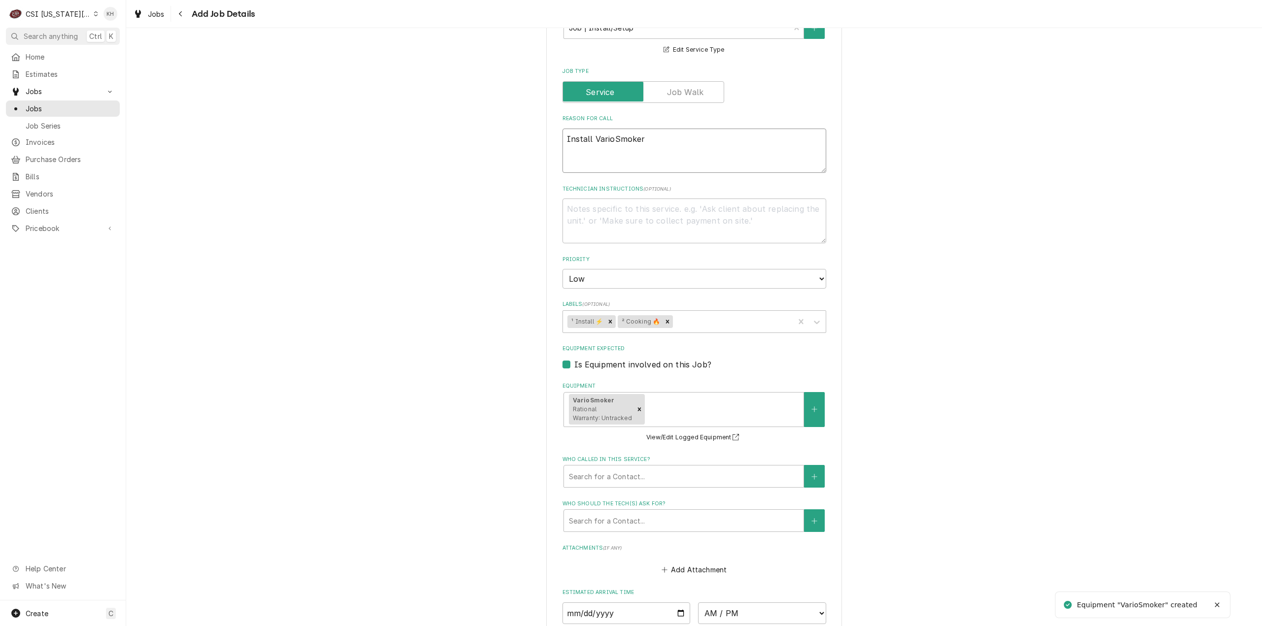
click at [655, 149] on textarea "Install VarioSmoker" at bounding box center [694, 151] width 264 height 45
click at [692, 218] on textarea "Technician Instructions ( optional )" at bounding box center [694, 221] width 264 height 45
type textarea "x"
type textarea "C"
type textarea "x"
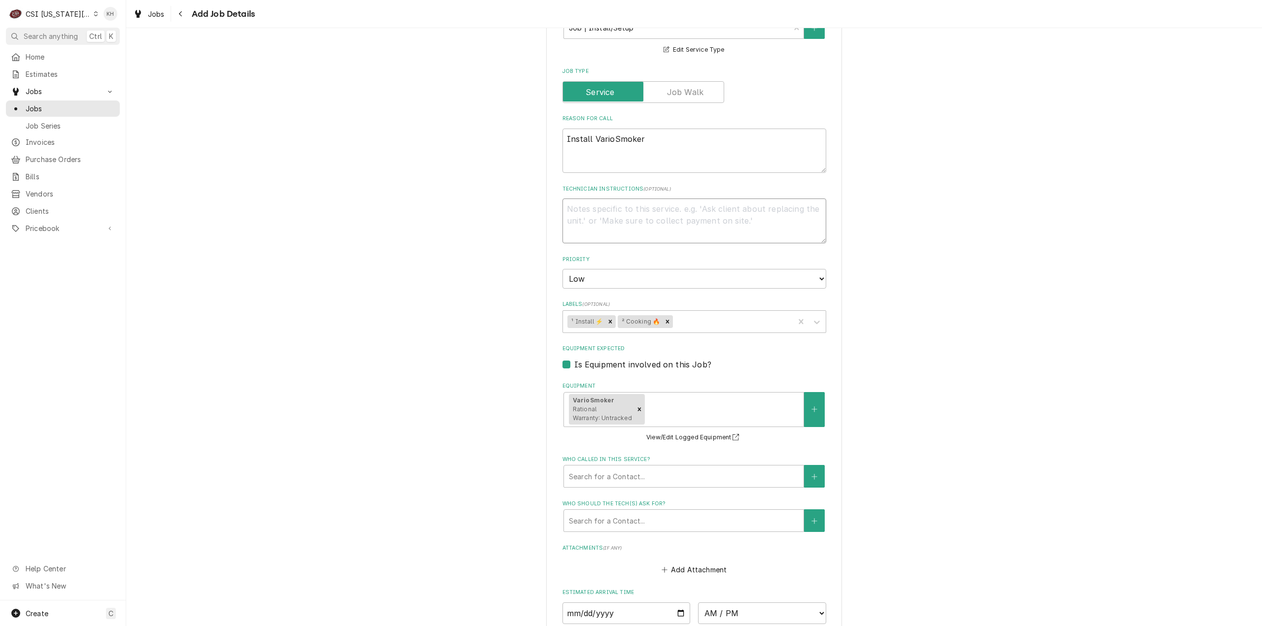
type textarea "x"
type textarea "I"
type textarea "x"
type textarea "In"
type textarea "x"
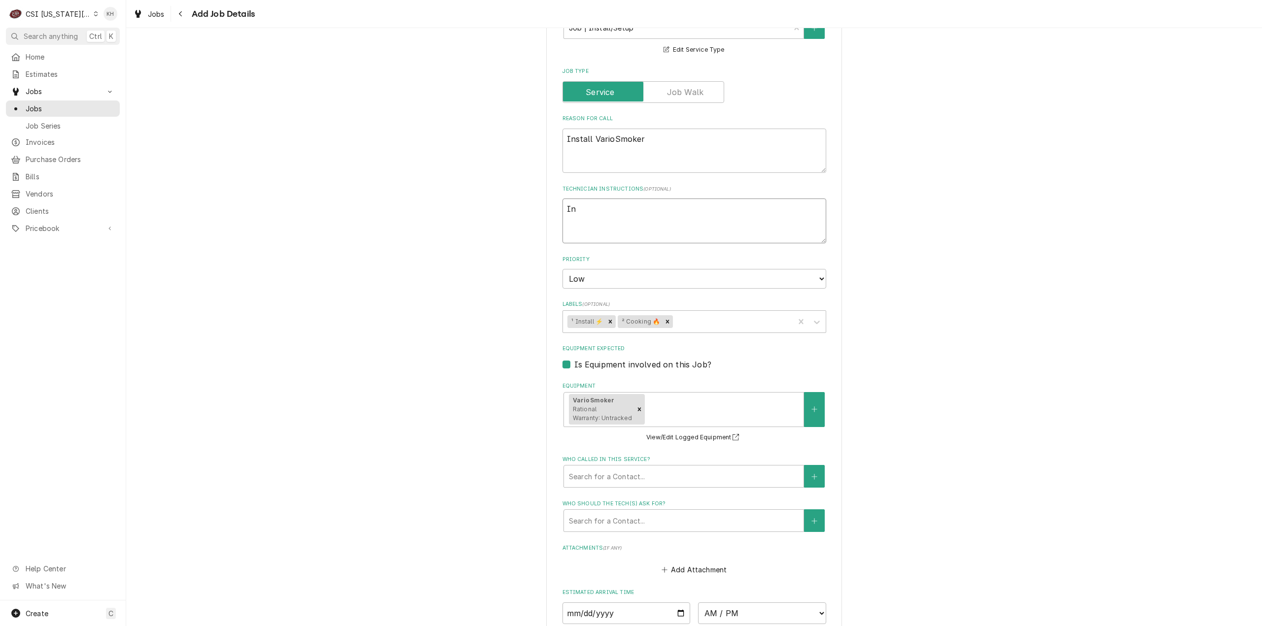
type textarea "Ins"
type textarea "x"
type textarea "Inst"
type textarea "x"
type textarea "Insta"
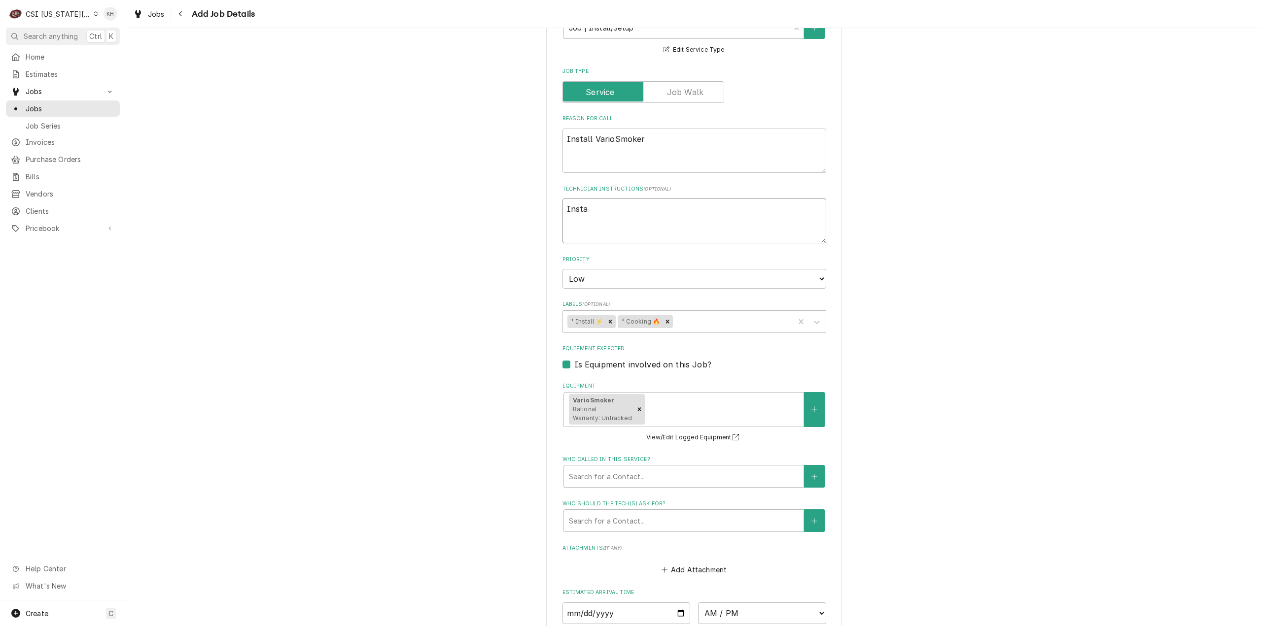
type textarea "x"
type textarea "Instal"
type textarea "x"
type textarea "Install"
type textarea "x"
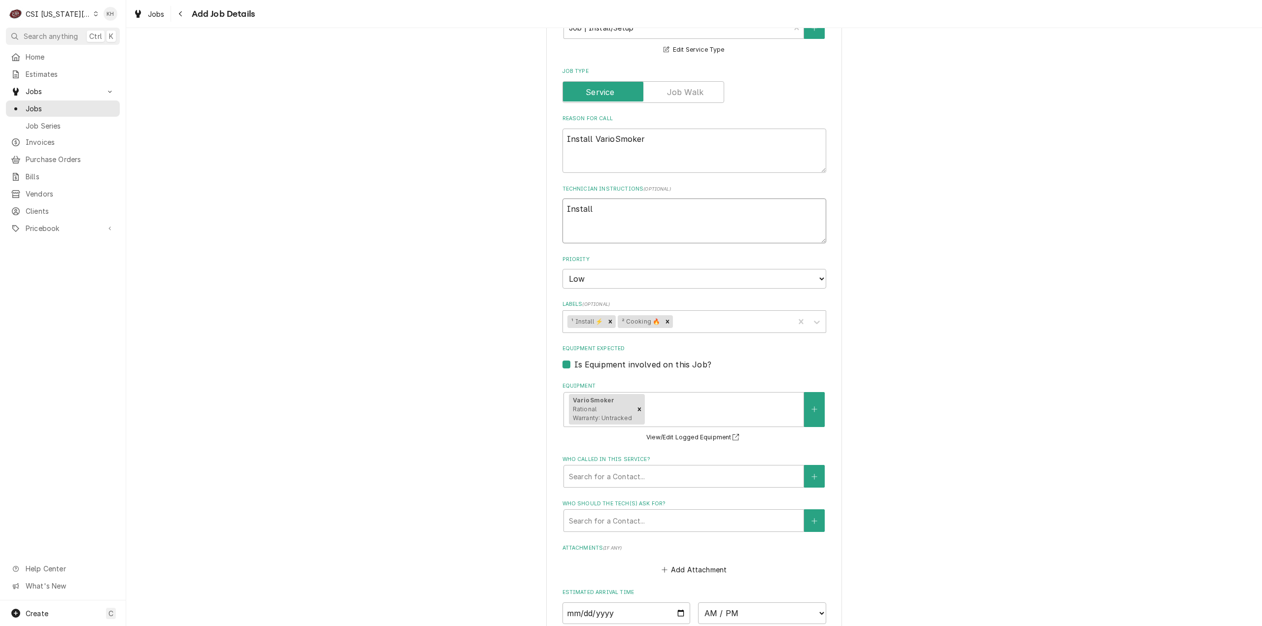
type textarea "Install C"
type textarea "x"
type textarea "Install Che"
type textarea "x"
type textarea "Install Chec"
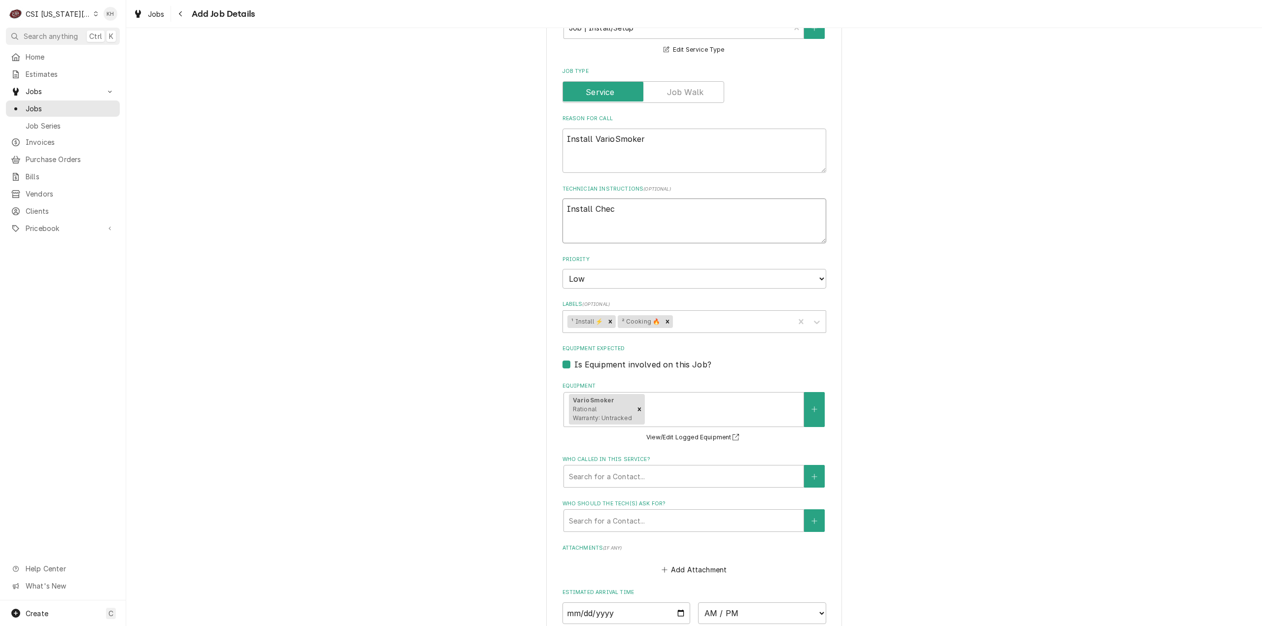
type textarea "x"
type textarea "Install Check"
type textarea "x"
type textarea "Install Checkl"
type textarea "x"
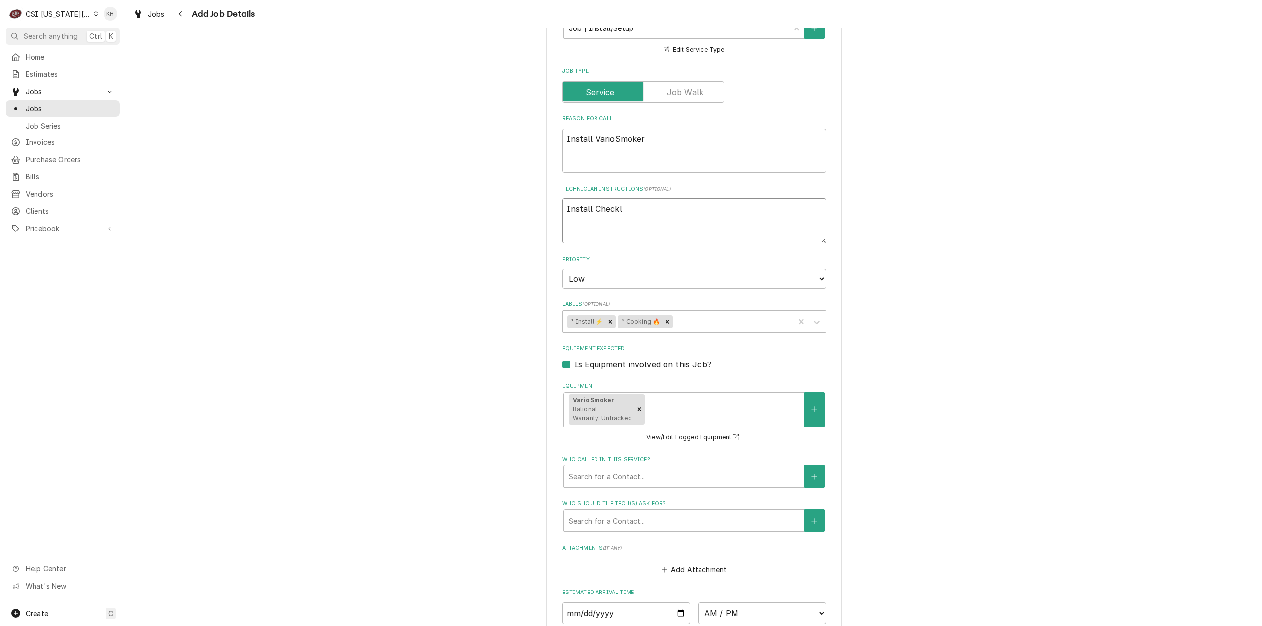
type textarea "Install Checkli"
type textarea "x"
type textarea "Install Checklis"
type textarea "x"
type textarea "Install Checklist"
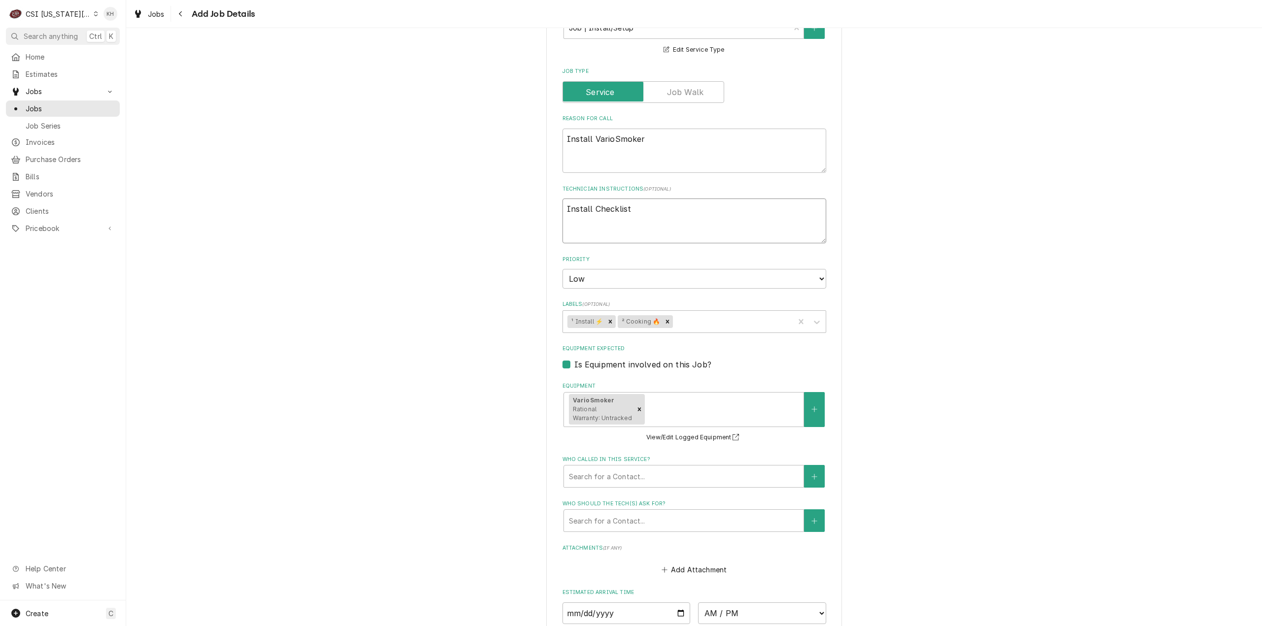
type textarea "x"
type textarea "Install Checklist A"
type textarea "x"
type textarea "Install Checklist At"
type textarea "x"
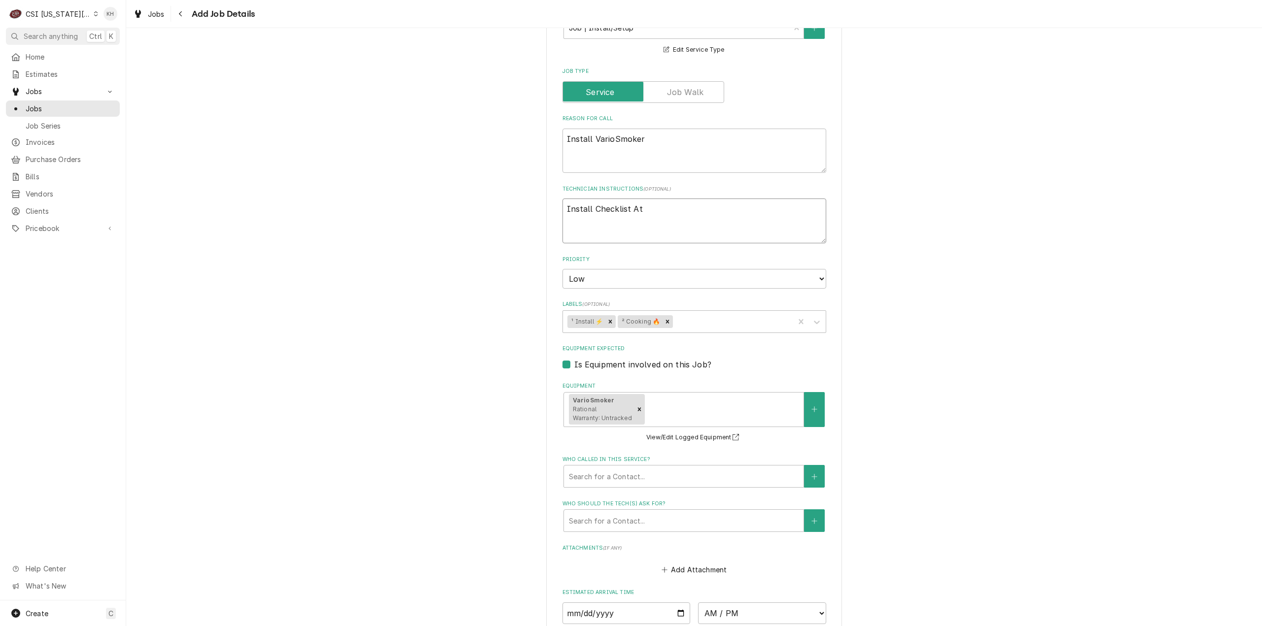
type textarea "Install Checklist Att"
type textarea "x"
type textarea "Install Checklist Atta"
type textarea "x"
type textarea "Install Checklist Attac"
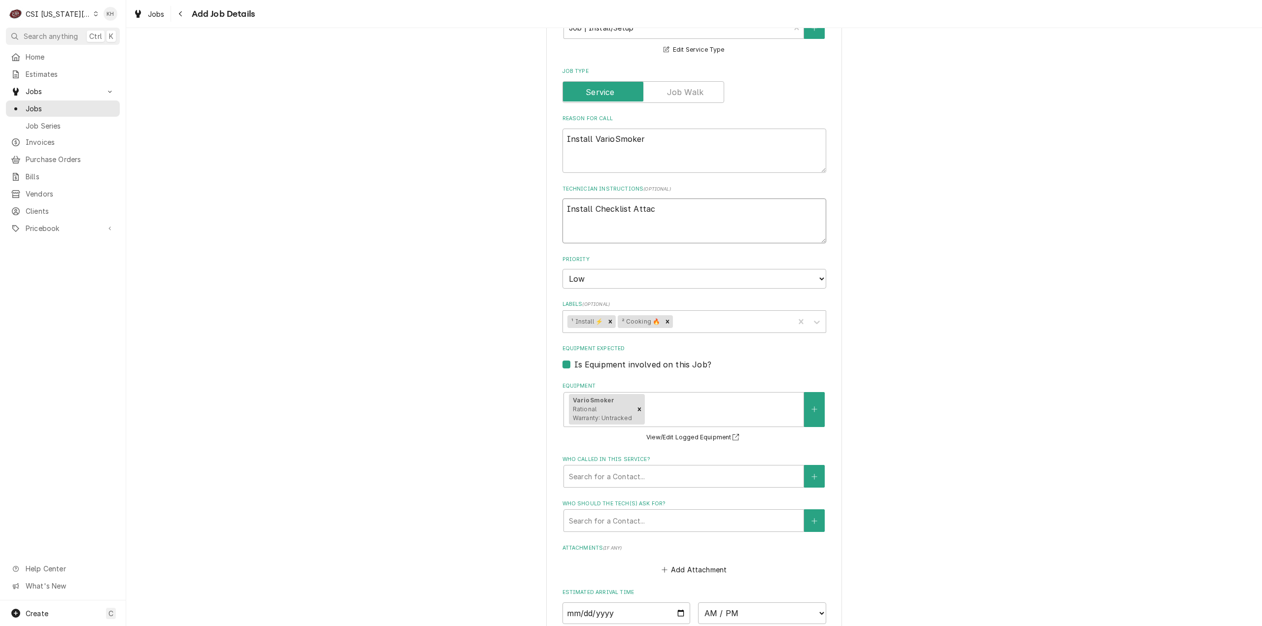
type textarea "x"
type textarea "Install Checklist Attach"
type textarea "x"
type textarea "Install Checklist Attache"
type textarea "x"
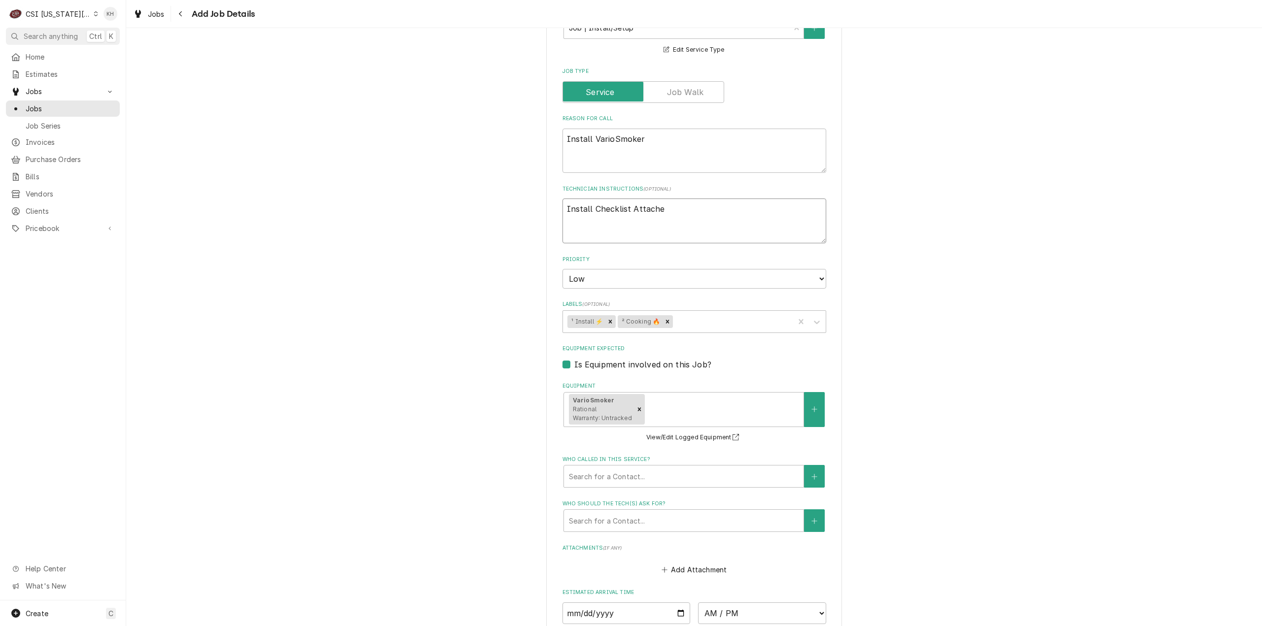
type textarea "Install Checklist Attached"
type textarea "x"
type textarea "Install Checklist Attached"
type textarea "x"
type textarea "Install Checklist Attached"
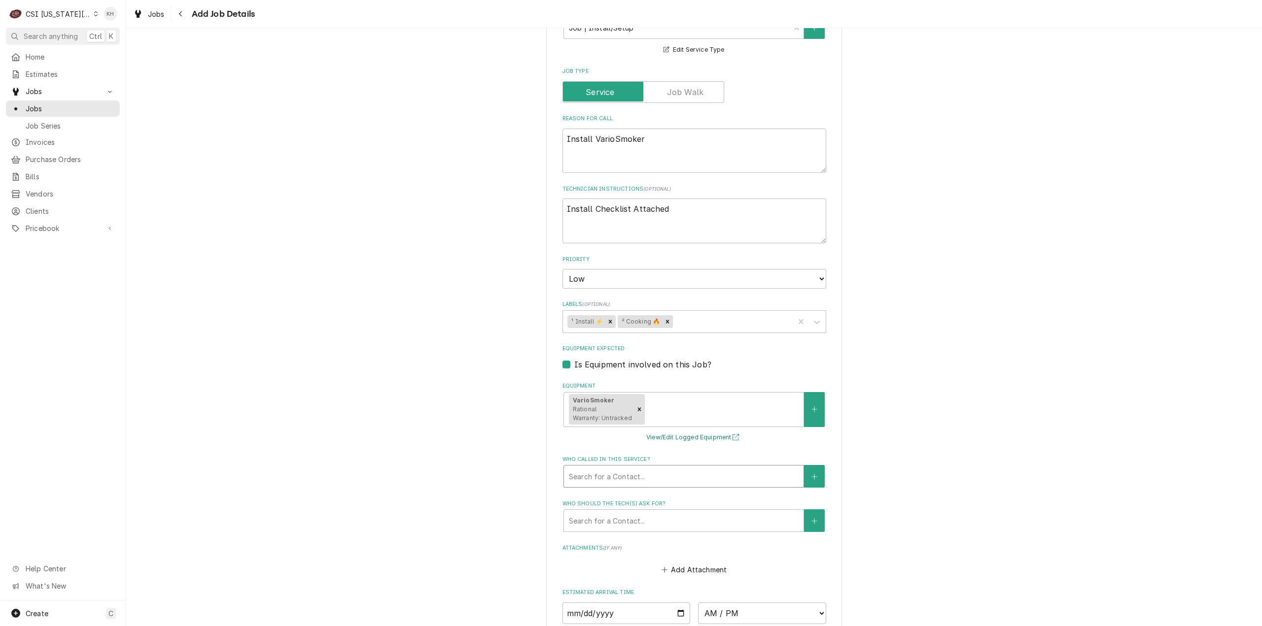
drag, startPoint x: 701, startPoint y: 452, endPoint x: 691, endPoint y: 495, distance: 44.5
click at [691, 495] on fieldset "Job Details Job Source Direct (Phone/Email/etc.) Service Channel Corrigo Ecotra…" at bounding box center [694, 257] width 264 height 918
click at [431, 422] on div "Please provide the following information to create a job: Client Details Client…" at bounding box center [694, 148] width 1136 height 1305
click at [661, 485] on div "Who called in this service?" at bounding box center [684, 477] width 230 height 18
click at [486, 423] on div "Please provide the following information to create a job: Client Details Client…" at bounding box center [694, 148] width 1136 height 1305
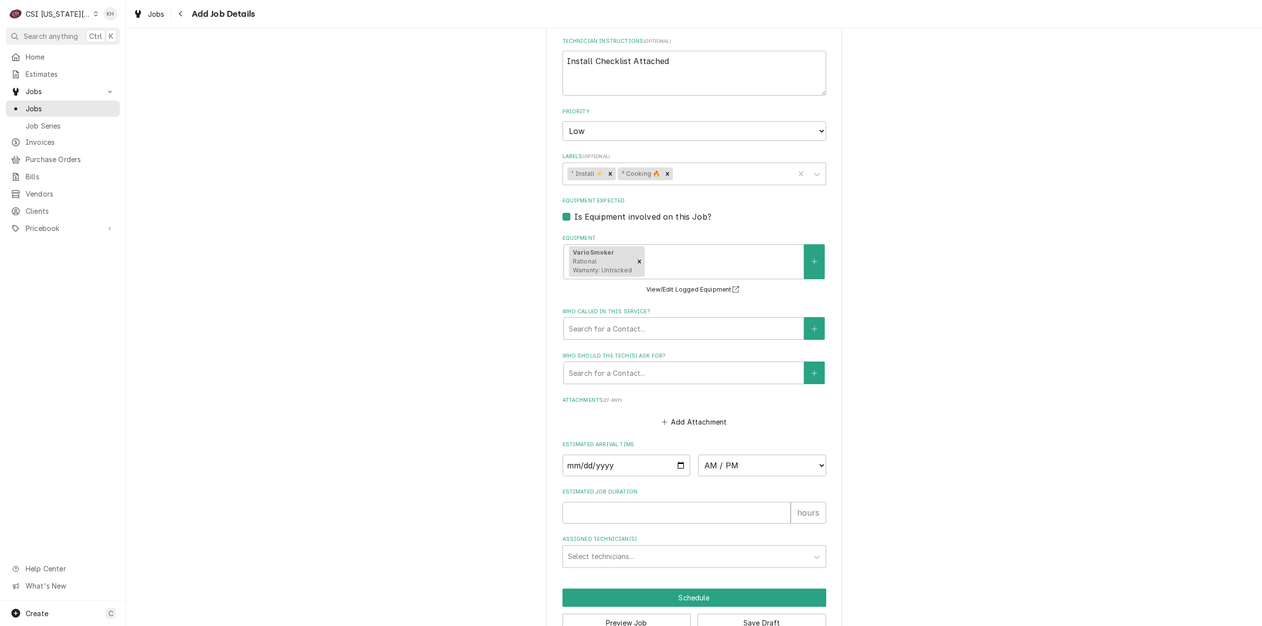
scroll to position [730, 0]
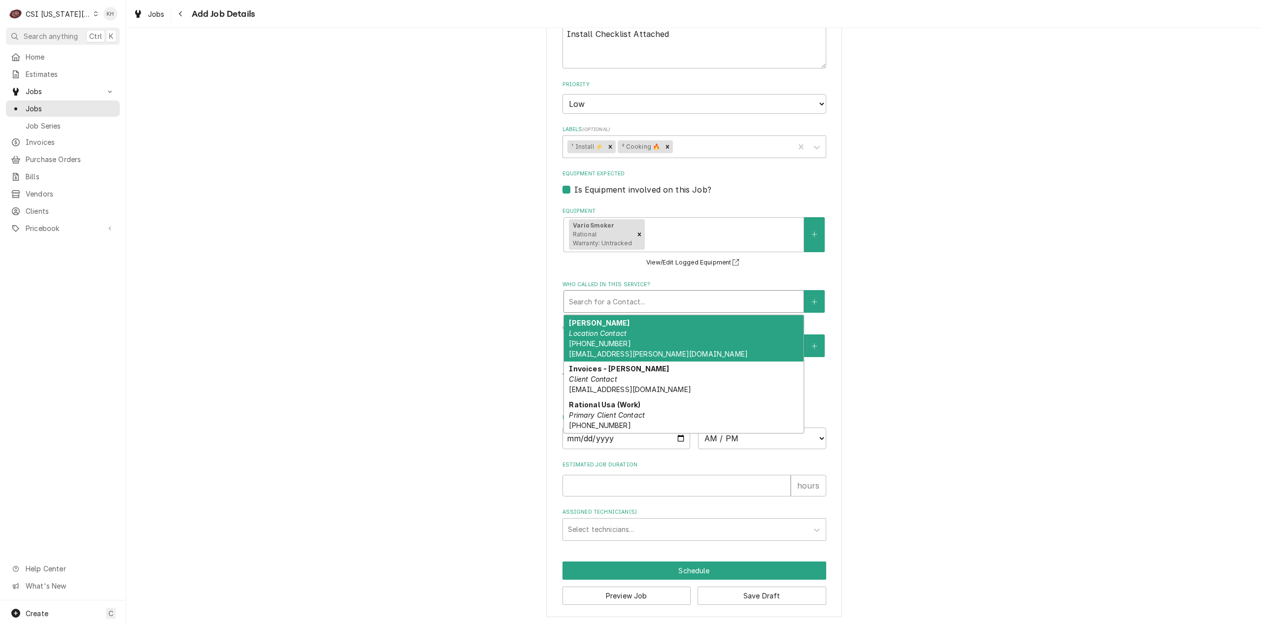
drag, startPoint x: 667, startPoint y: 295, endPoint x: 679, endPoint y: 336, distance: 42.0
click at [669, 304] on div "Who called in this service?" at bounding box center [684, 302] width 230 height 18
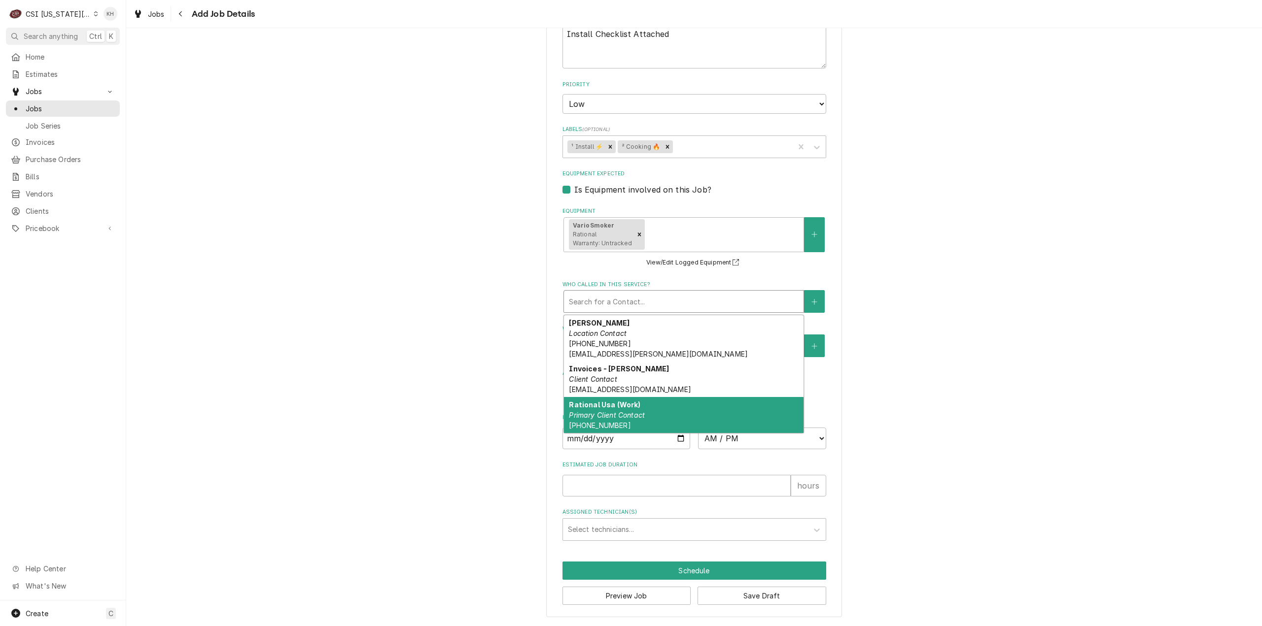
click at [682, 416] on div "Rational Usa (Work) Primary Client Contact [PHONE_NUMBER]" at bounding box center [684, 415] width 240 height 36
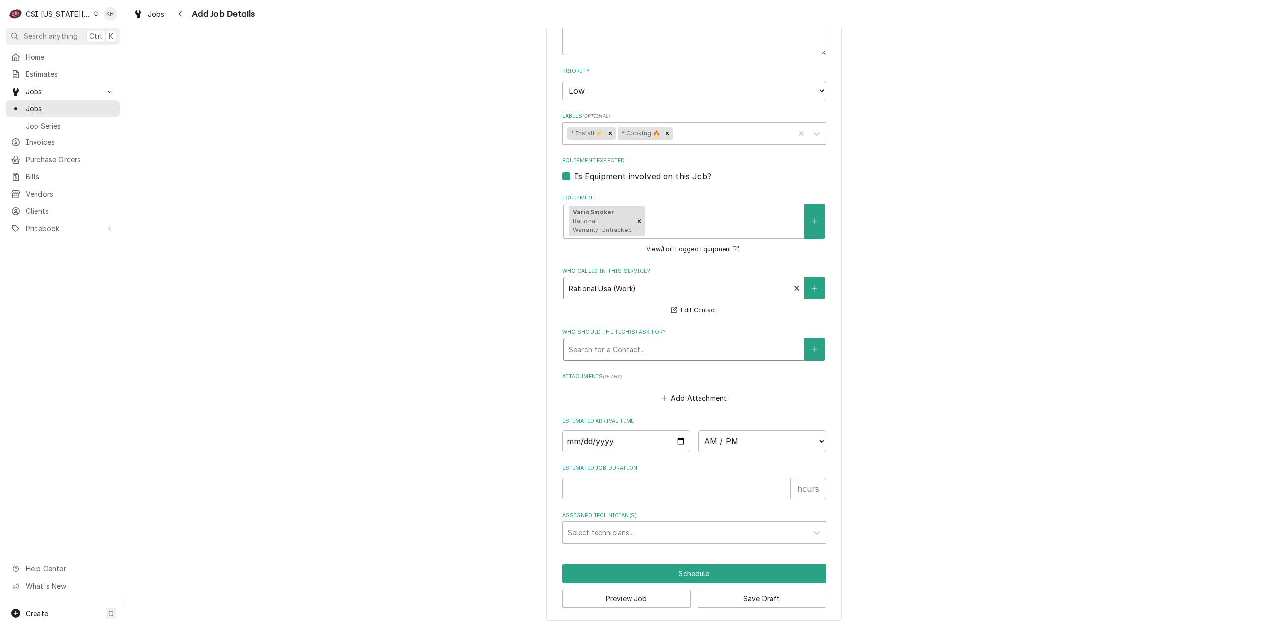
click at [666, 358] on div "Who should the tech(s) ask for?" at bounding box center [684, 350] width 230 height 18
click at [620, 351] on div "Search for a Contact..." at bounding box center [684, 350] width 240 height 22
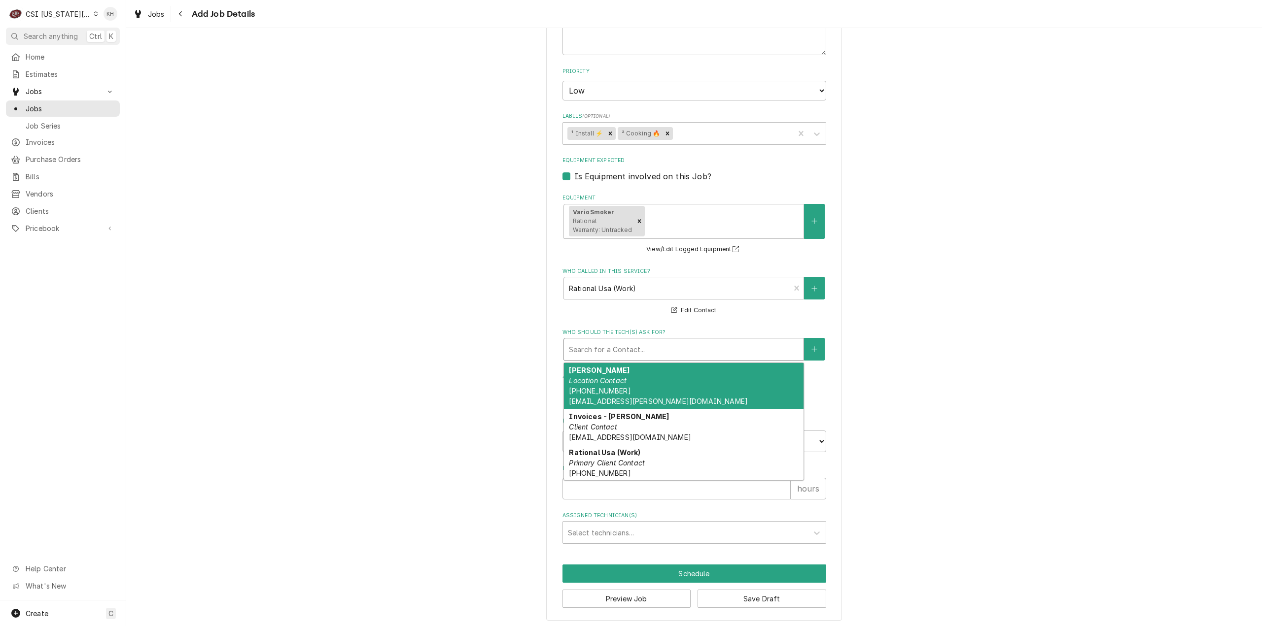
drag, startPoint x: 636, startPoint y: 399, endPoint x: 660, endPoint y: 414, distance: 28.3
click at [635, 398] on div "[PERSON_NAME] Location Contact [PHONE_NUMBER] [EMAIL_ADDRESS][PERSON_NAME][DOMA…" at bounding box center [684, 386] width 240 height 46
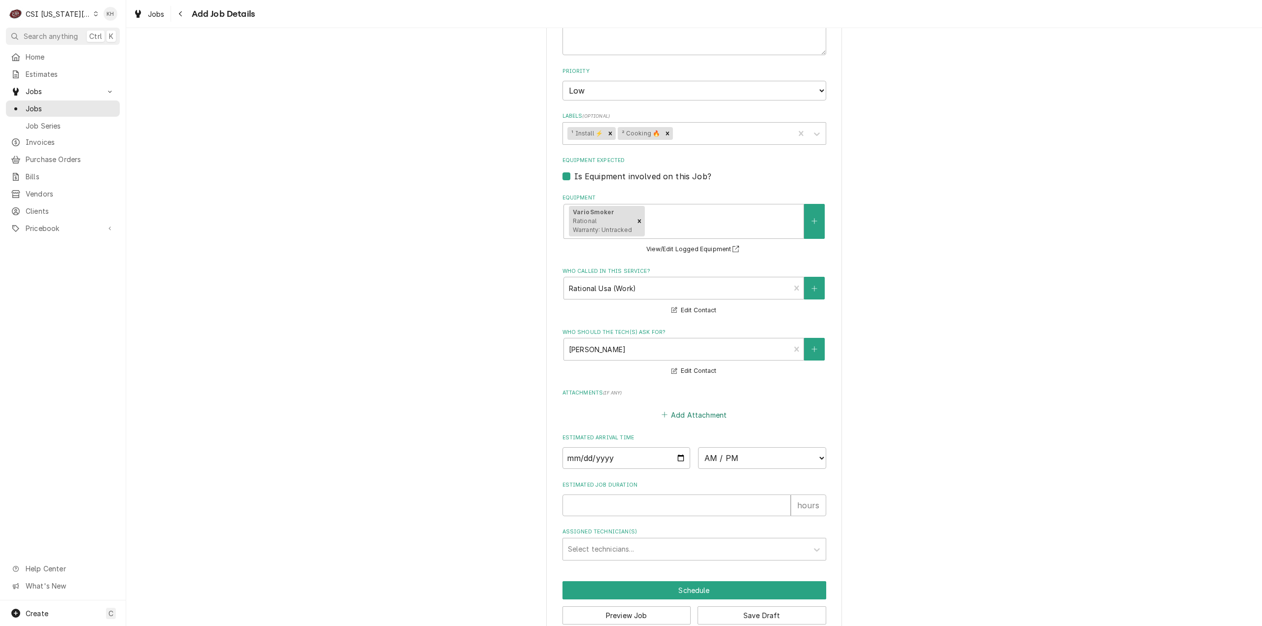
click at [701, 422] on button "Add Attachment" at bounding box center [693, 415] width 69 height 14
type textarea "x"
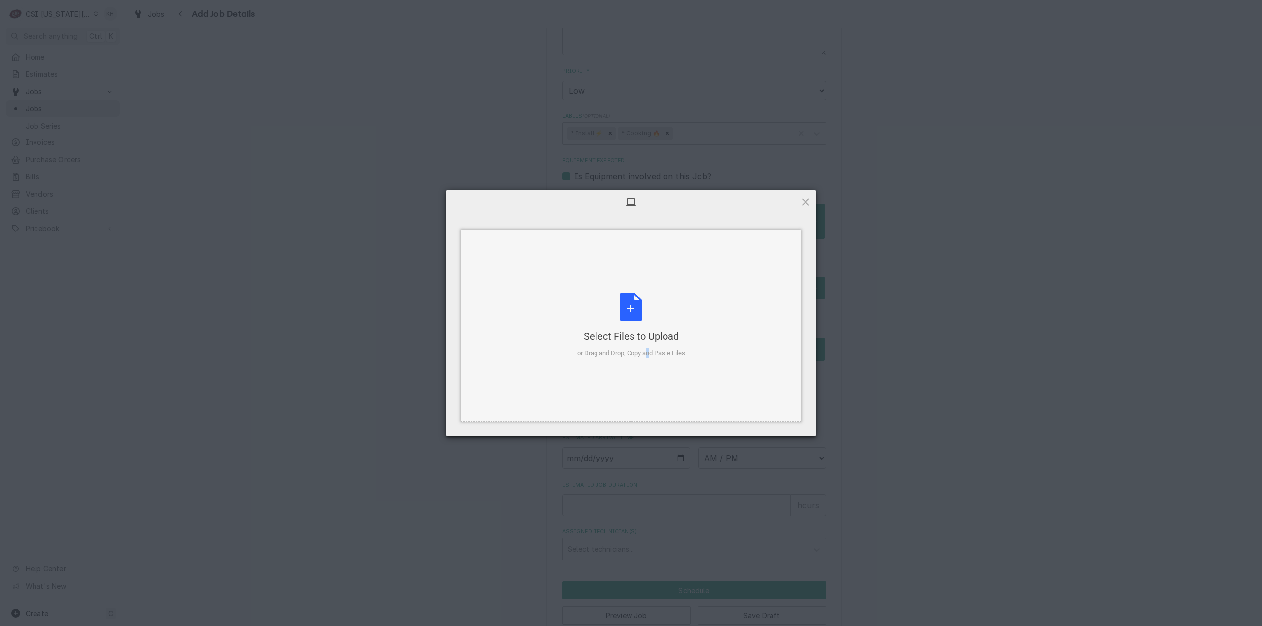
click at [633, 362] on div "Select Files to Upload or Drag and Drop, Copy and Paste Files" at bounding box center [631, 326] width 340 height 192
click at [792, 422] on span "Upload 1" at bounding box center [785, 423] width 19 height 7
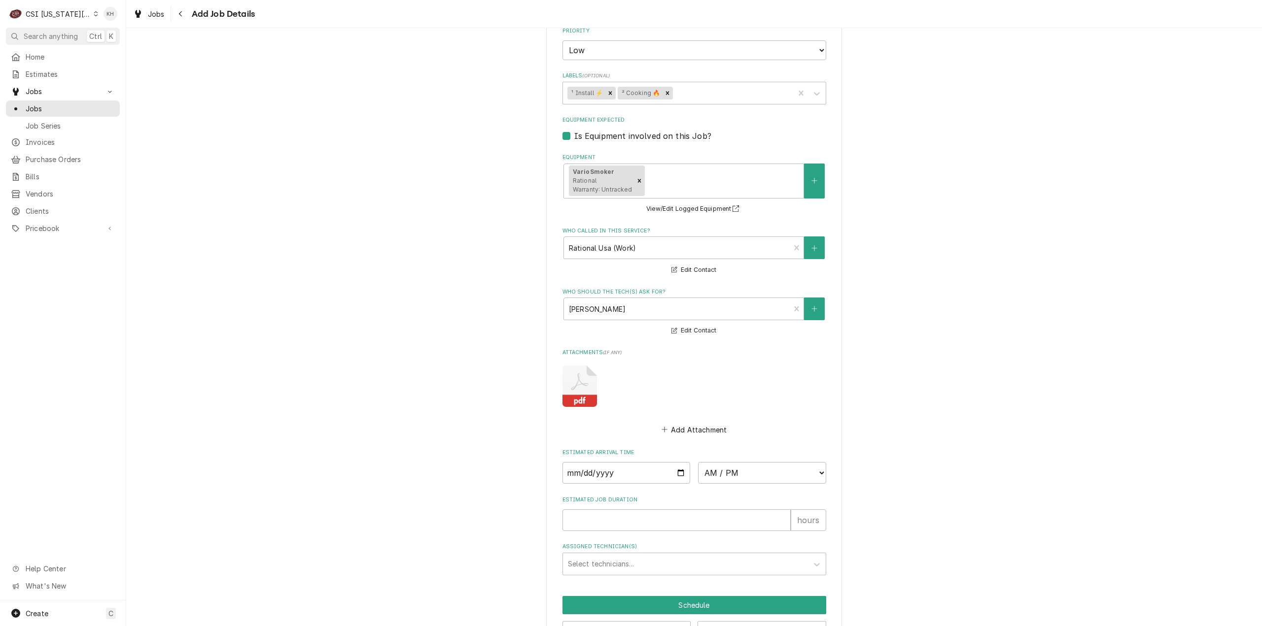
scroll to position [819, 0]
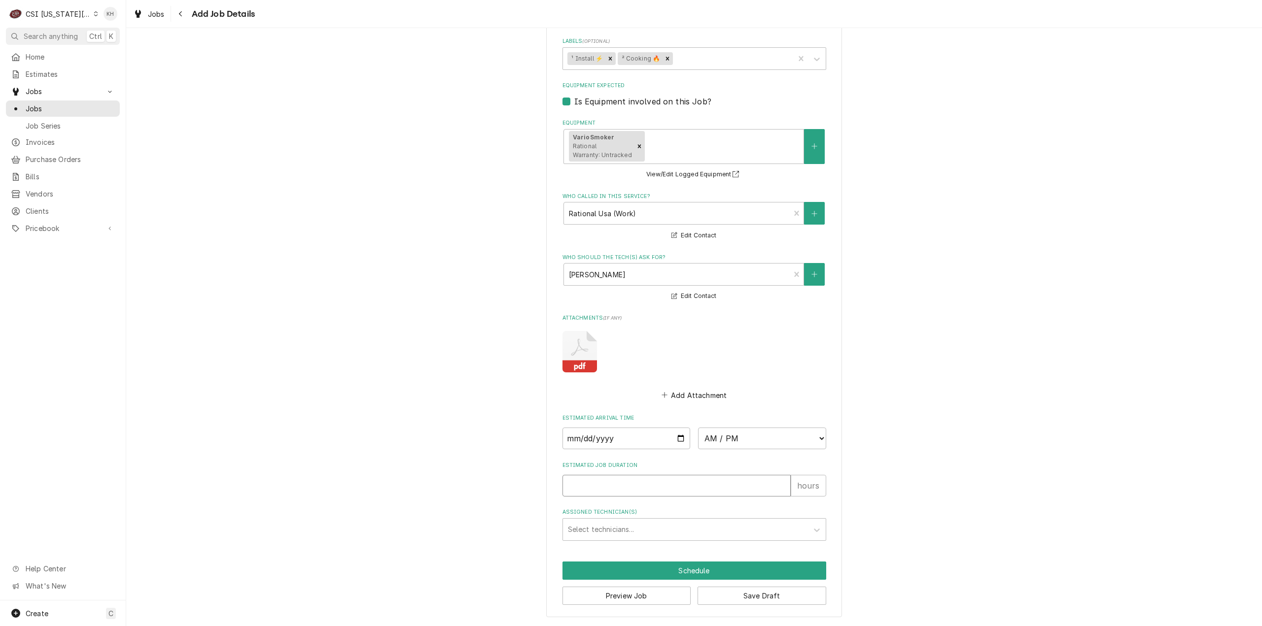
click at [644, 490] on input "Estimated Job Duration" at bounding box center [676, 486] width 228 height 22
type textarea "x"
type input "2"
type textarea "x"
type input "2"
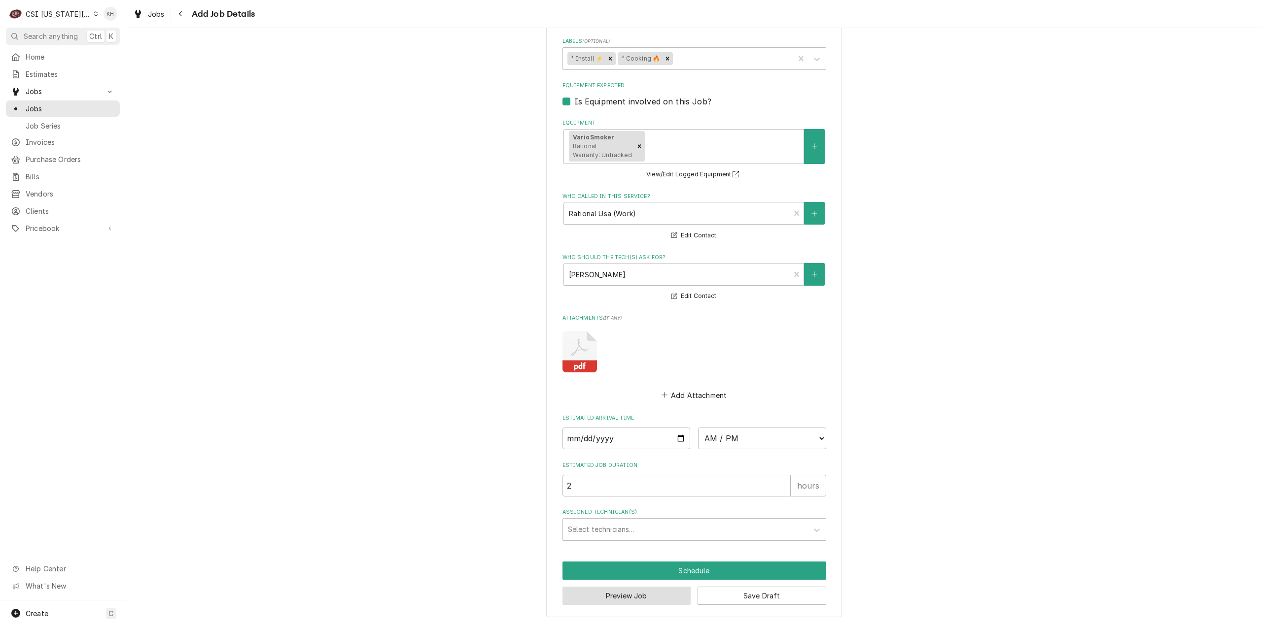
click at [634, 595] on button "Preview Job" at bounding box center [626, 596] width 129 height 18
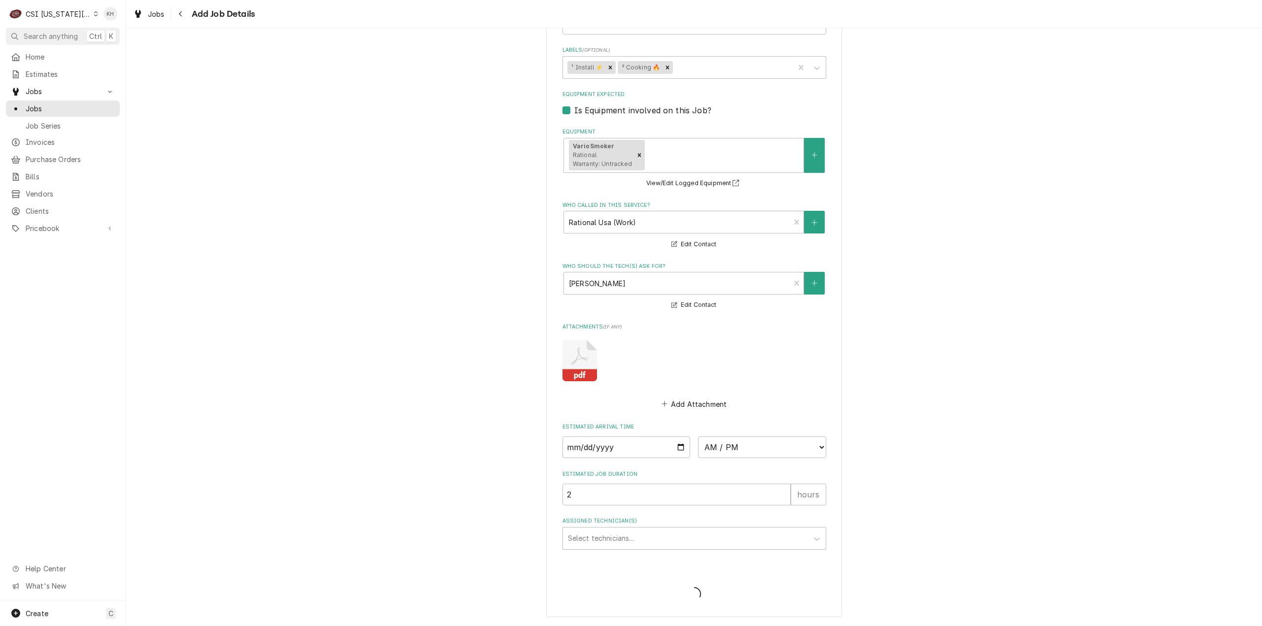
scroll to position [809, 0]
type textarea "x"
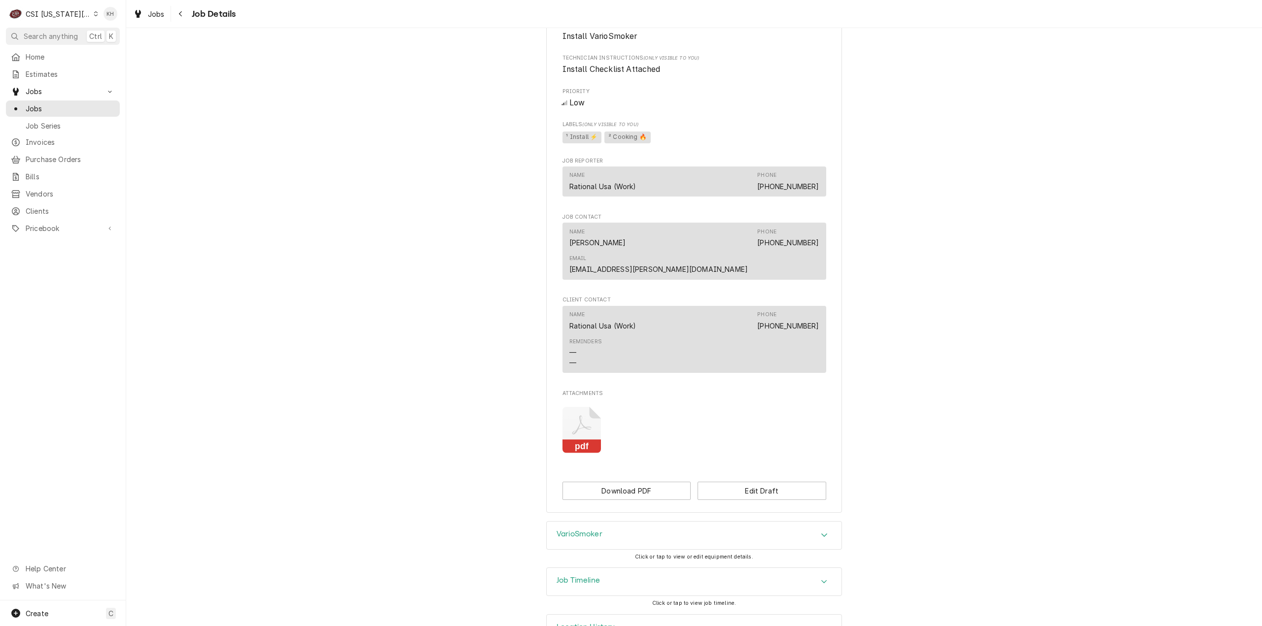
scroll to position [522, 0]
